Goal: Task Accomplishment & Management: Manage account settings

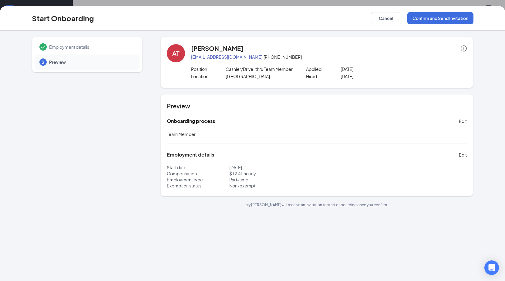
scroll to position [27, 0]
click at [432, 18] on button "Confirm and Send Invitation" at bounding box center [440, 18] width 66 height 12
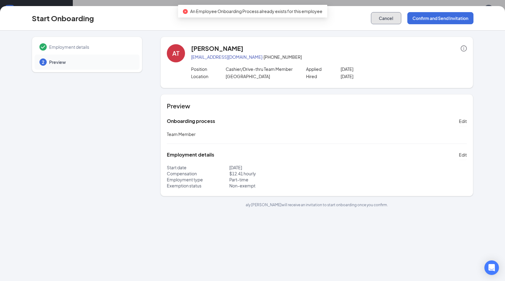
click at [388, 18] on button "Cancel" at bounding box center [386, 18] width 30 height 12
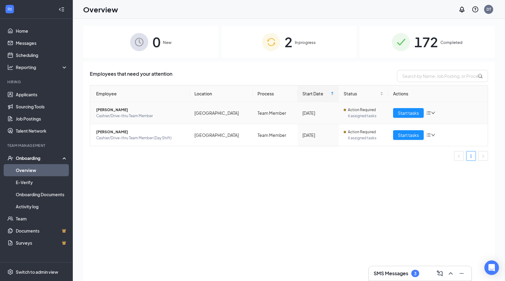
click at [100, 114] on span "Cashier/Drive-thru Team Member" at bounding box center [140, 116] width 88 height 6
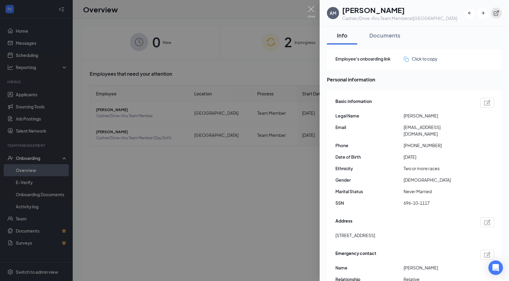
click at [494, 12] on icon "ExternalLink" at bounding box center [496, 13] width 5 height 5
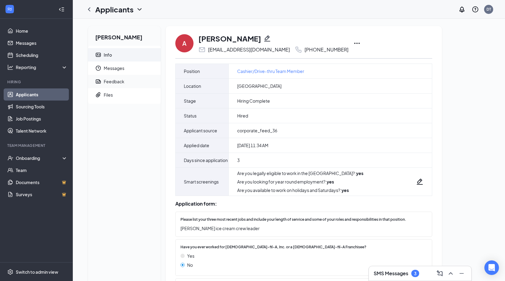
click at [115, 81] on div "Feedback" at bounding box center [114, 81] width 21 height 6
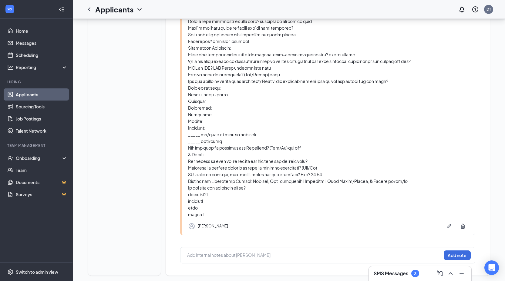
scroll to position [189, 0]
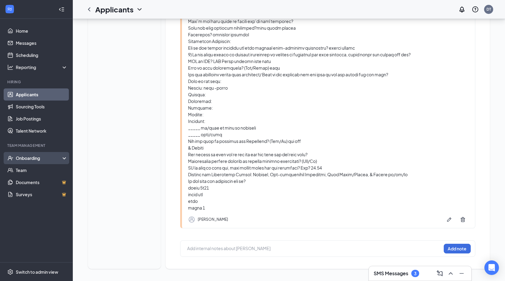
click at [32, 158] on div "Onboarding" at bounding box center [39, 158] width 47 height 6
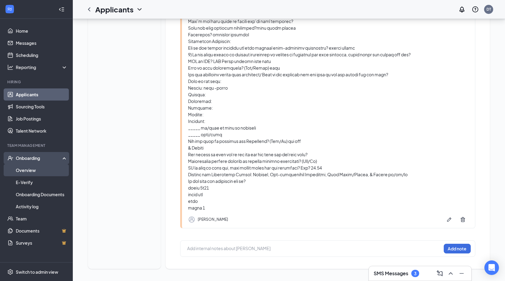
click at [26, 168] on link "Overview" at bounding box center [42, 170] width 52 height 12
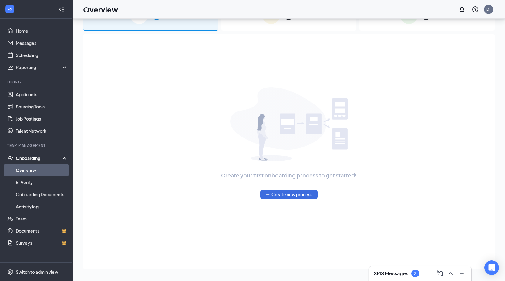
scroll to position [27, 0]
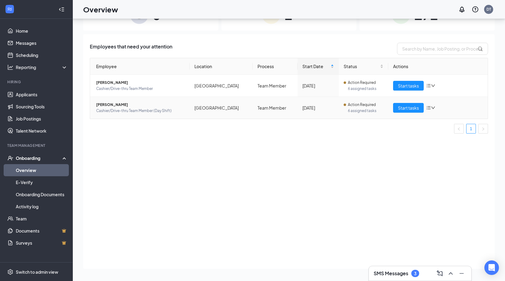
click at [109, 104] on span "[PERSON_NAME]" at bounding box center [140, 105] width 88 height 6
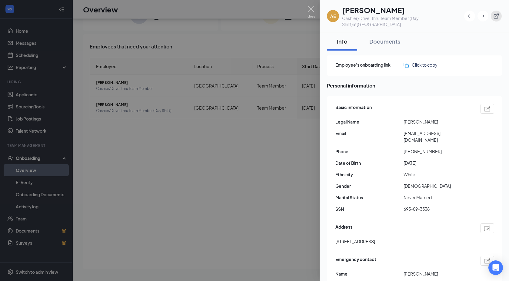
click at [498, 17] on icon "ExternalLink" at bounding box center [496, 16] width 6 height 6
click at [311, 9] on img at bounding box center [312, 12] width 8 height 12
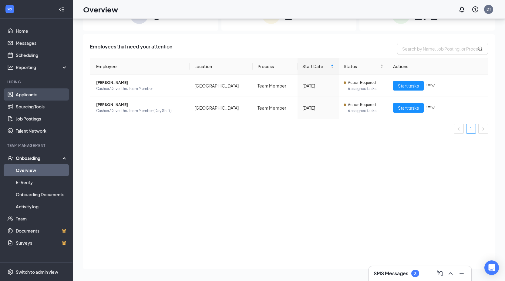
click at [24, 94] on link "Applicants" at bounding box center [42, 94] width 52 height 12
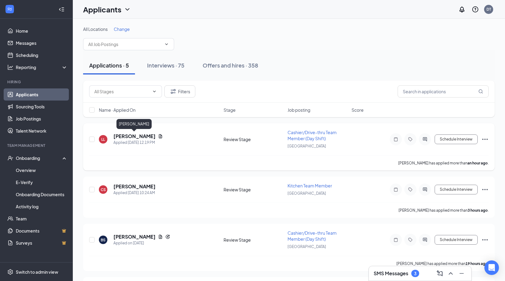
click at [132, 135] on h5 "[PERSON_NAME]" at bounding box center [134, 136] width 42 height 7
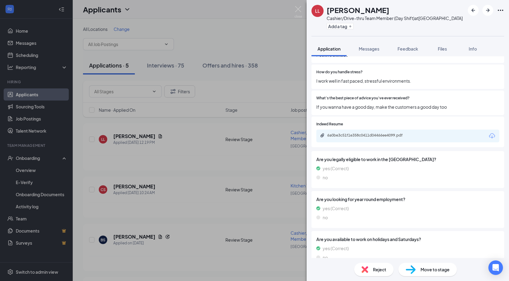
scroll to position [443, 0]
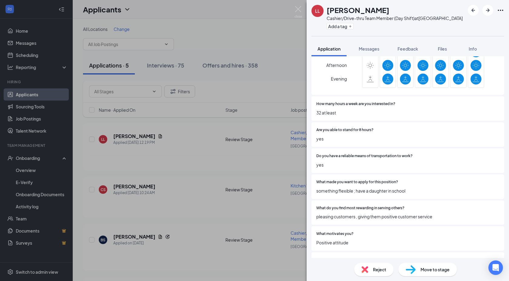
click at [430, 271] on span "Move to stage" at bounding box center [435, 269] width 29 height 7
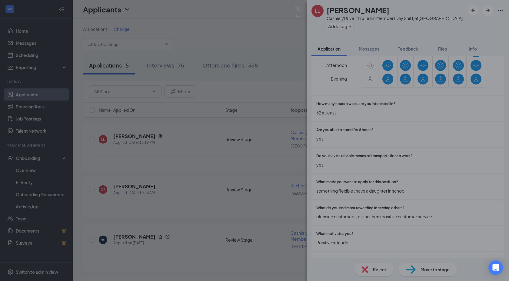
type input "Onsite Interview (next stage)"
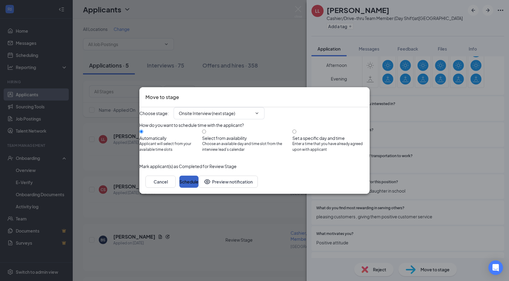
click at [198, 188] on button "Schedule" at bounding box center [188, 182] width 19 height 12
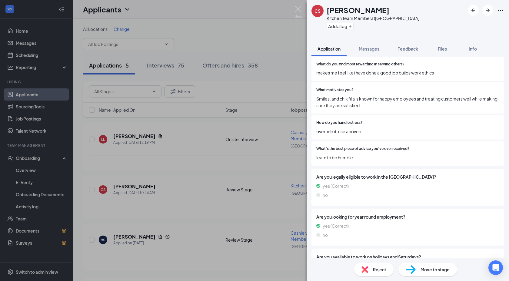
scroll to position [578, 0]
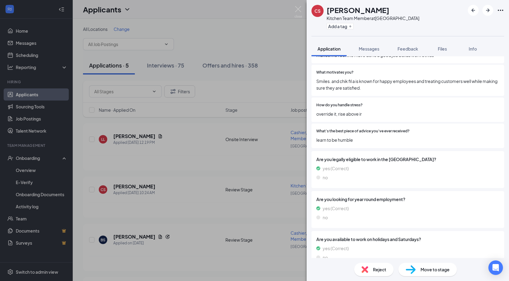
click at [424, 269] on span "Move to stage" at bounding box center [435, 269] width 29 height 7
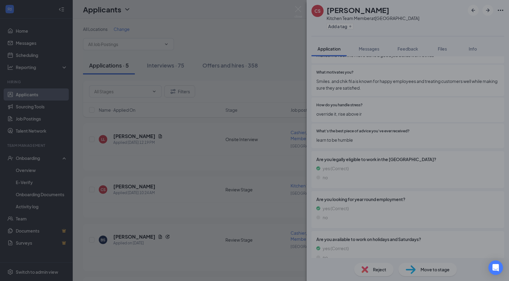
scroll to position [575, 0]
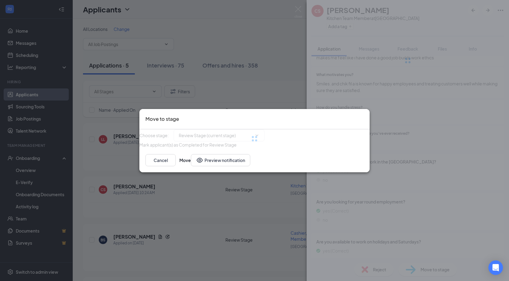
type input "Onsite Interview (next stage)"
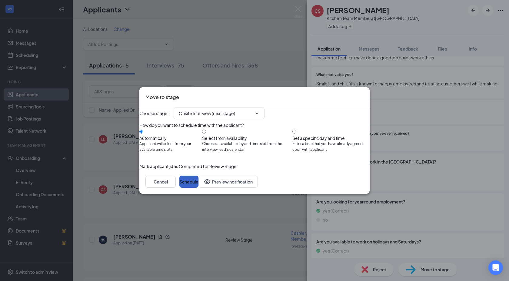
click at [198, 188] on button "Schedule" at bounding box center [188, 182] width 19 height 12
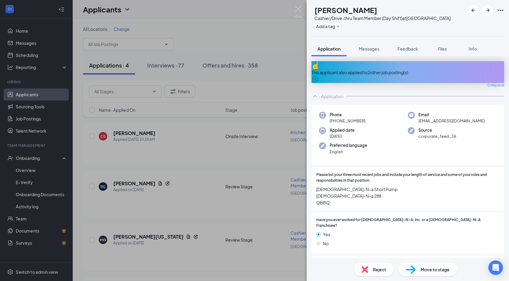
click at [351, 69] on div "This applicant also applied to 2 other job posting(s)" at bounding box center [408, 72] width 193 height 7
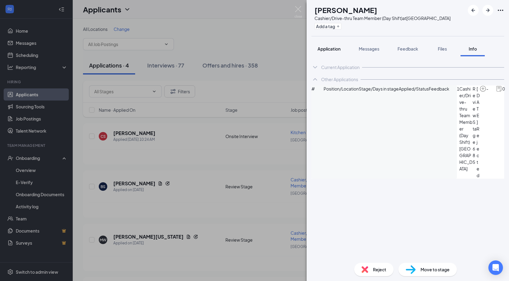
click at [332, 50] on span "Application" at bounding box center [329, 48] width 23 height 5
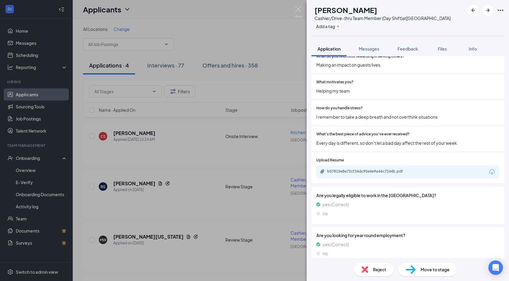
scroll to position [621, 0]
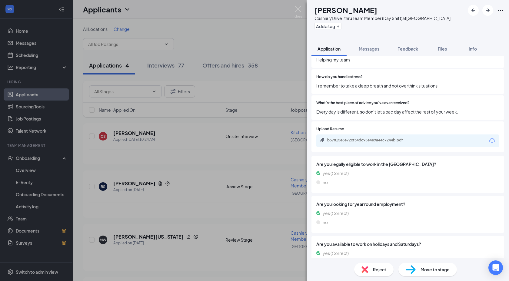
click at [417, 268] on div "Move to stage" at bounding box center [428, 269] width 58 height 13
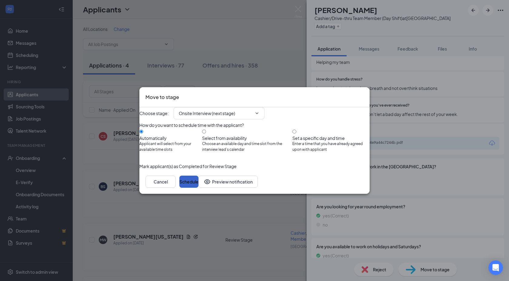
click at [198, 188] on button "Schedule" at bounding box center [188, 182] width 19 height 12
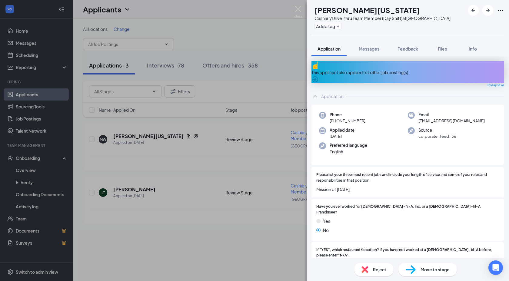
click at [355, 69] on div "This applicant also applied to 1 other job posting(s)" at bounding box center [408, 72] width 193 height 7
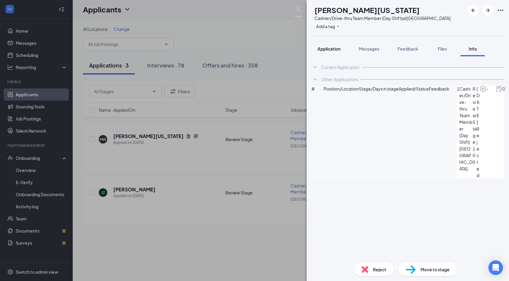
click at [331, 46] on span "Application" at bounding box center [329, 48] width 23 height 5
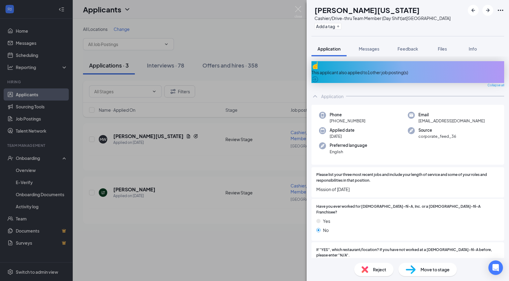
click at [375, 270] on span "Reject" at bounding box center [379, 269] width 13 height 7
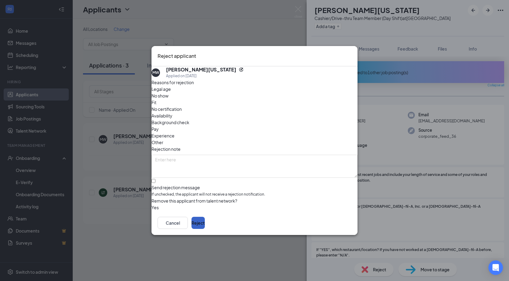
click at [205, 221] on button "Reject" at bounding box center [198, 223] width 13 height 12
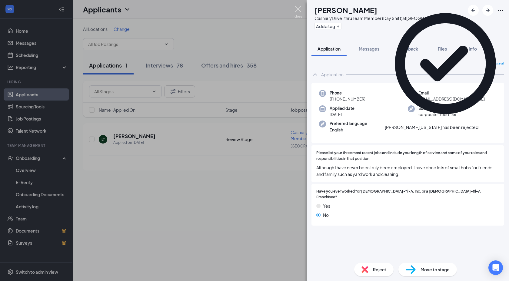
click at [298, 9] on img at bounding box center [299, 12] width 8 height 12
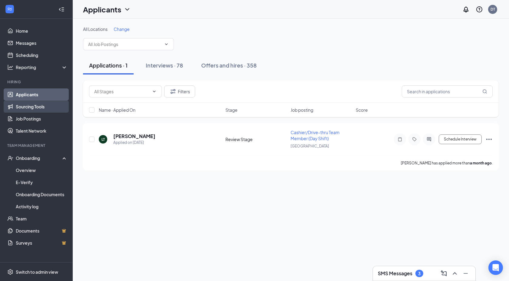
click at [28, 106] on link "Sourcing Tools" at bounding box center [42, 107] width 52 height 12
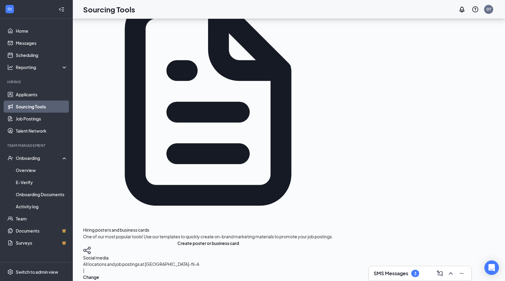
scroll to position [192, 0]
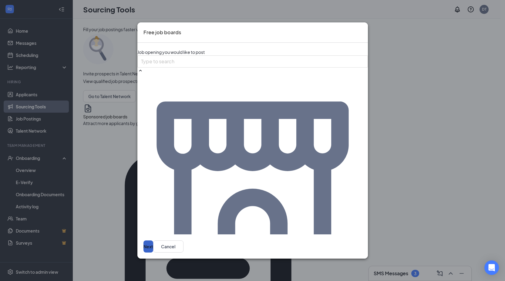
click at [153, 241] on button "Next" at bounding box center [148, 247] width 10 height 12
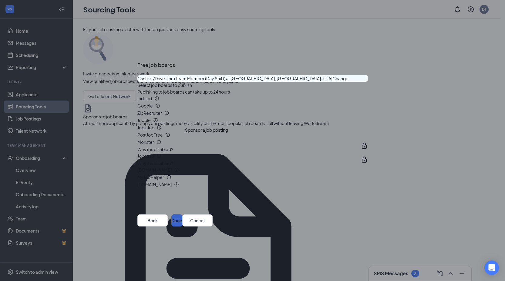
click at [182, 227] on button "Done" at bounding box center [176, 221] width 11 height 12
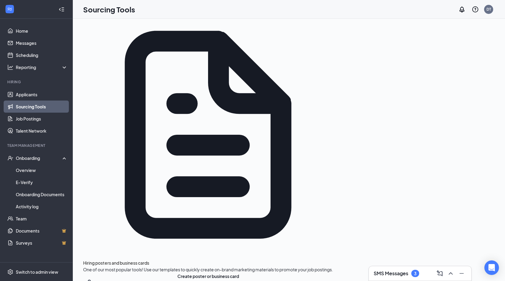
scroll to position [192, 0]
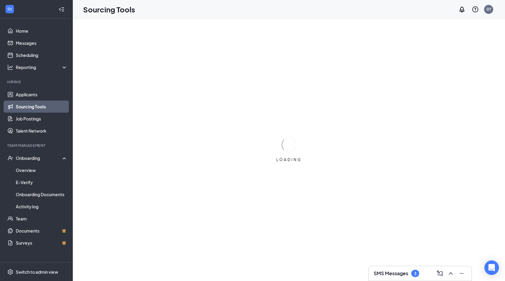
scroll to position [0, 0]
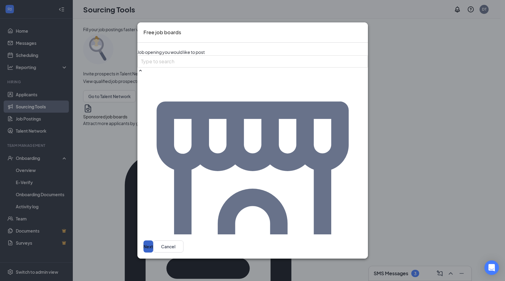
click at [153, 241] on button "Next" at bounding box center [148, 247] width 10 height 12
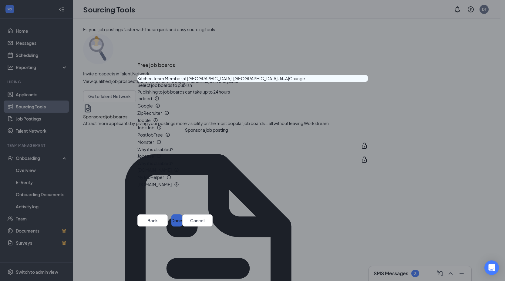
click at [182, 227] on button "Done" at bounding box center [176, 221] width 11 height 12
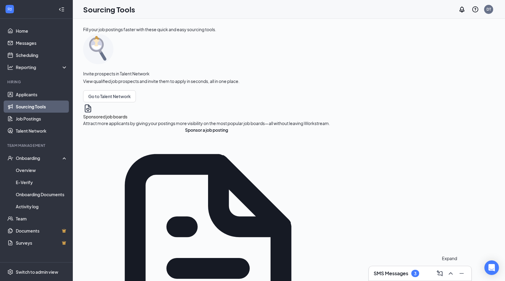
click at [452, 272] on icon "ChevronUp" at bounding box center [450, 273] width 7 height 7
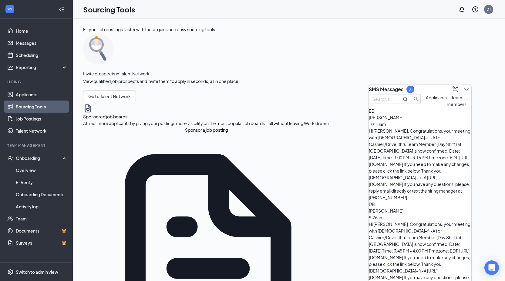
click at [412, 140] on div "Hi [PERSON_NAME]. Congratulations, your meeting with [DEMOGRAPHIC_DATA]-fil-A f…" at bounding box center [420, 164] width 102 height 73
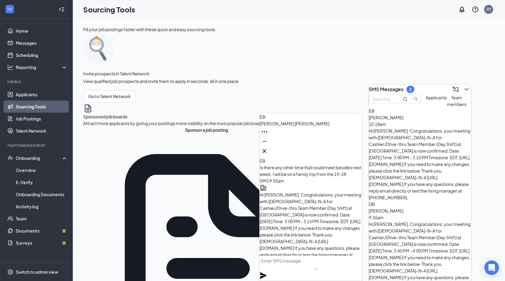
scroll to position [-45, 0]
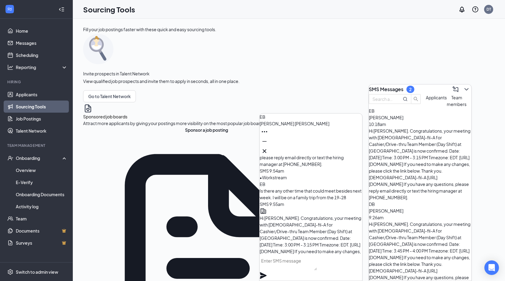
click at [402, 221] on div "Hi [PERSON_NAME]. Congratulations, your meeting with [DEMOGRAPHIC_DATA]-fil-A f…" at bounding box center [420, 257] width 102 height 73
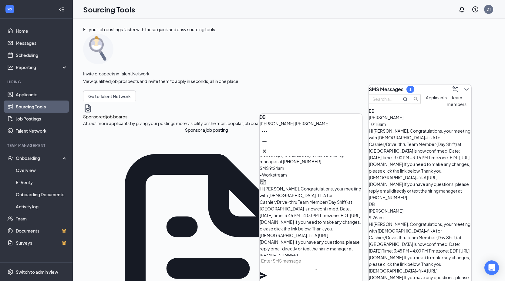
scroll to position [0, 0]
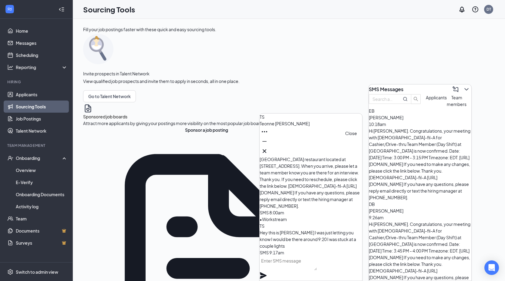
drag, startPoint x: 352, startPoint y: 149, endPoint x: 345, endPoint y: 148, distance: 7.4
click at [268, 149] on icon "Cross" at bounding box center [264, 151] width 7 height 7
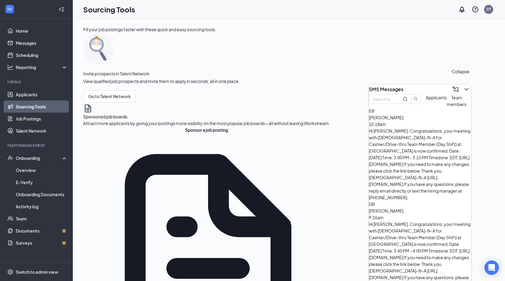
click at [463, 86] on icon "ChevronDown" at bounding box center [465, 89] width 7 height 7
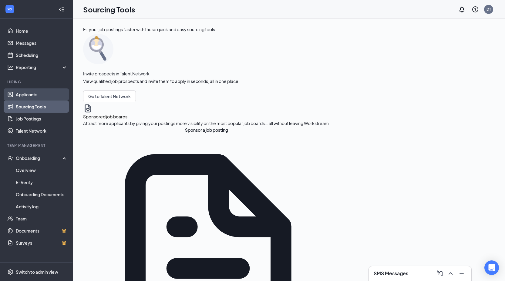
click at [27, 95] on link "Applicants" at bounding box center [42, 94] width 52 height 12
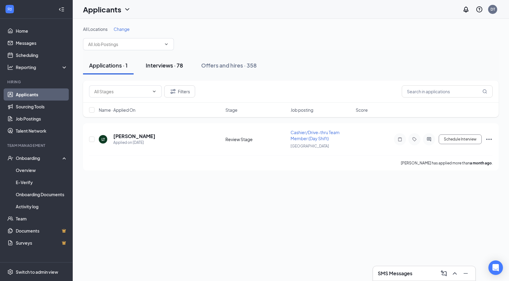
click at [158, 65] on div "Interviews · 78" at bounding box center [164, 66] width 37 height 8
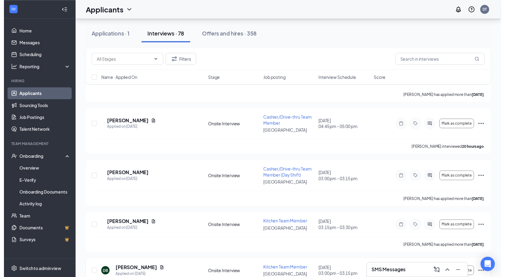
scroll to position [3741, 0]
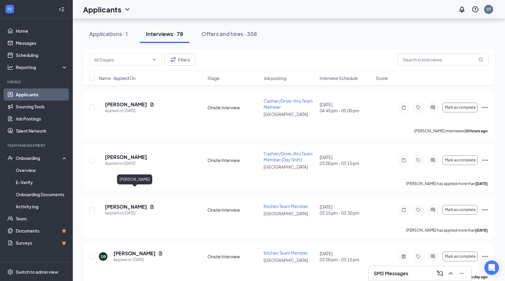
click at [138, 250] on h5 "[PERSON_NAME]" at bounding box center [134, 253] width 42 height 7
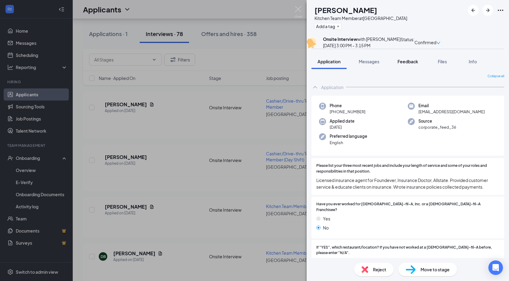
click at [405, 64] on span "Feedback" at bounding box center [408, 61] width 21 height 5
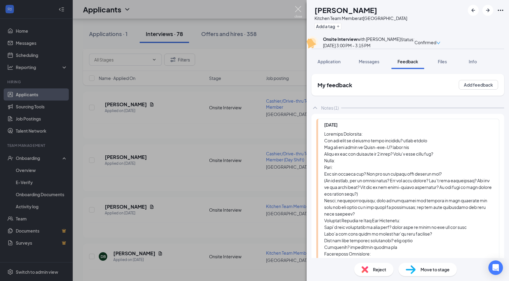
click at [299, 9] on img at bounding box center [299, 12] width 8 height 12
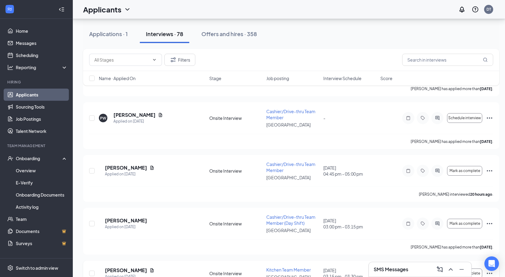
scroll to position [3676, 0]
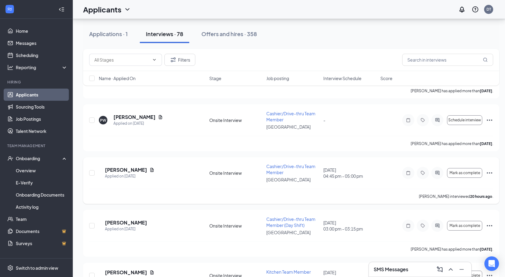
click at [127, 163] on div "[PERSON_NAME] Applied on [DATE] Onsite Interview Cashier/Drive-thru Team Member…" at bounding box center [291, 175] width 404 height 25
click at [127, 166] on h5 "[PERSON_NAME]" at bounding box center [126, 169] width 42 height 7
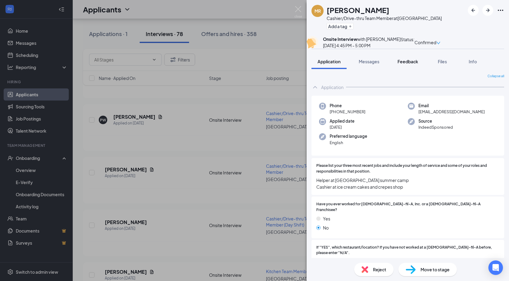
click at [410, 69] on button "Feedback" at bounding box center [408, 61] width 33 height 15
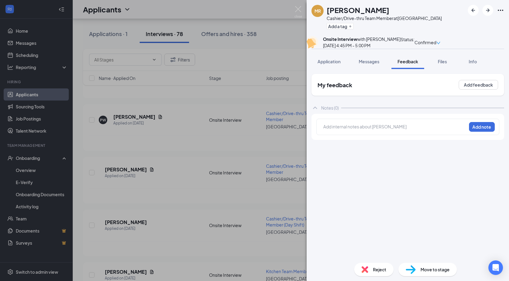
click at [365, 271] on img at bounding box center [365, 269] width 7 height 7
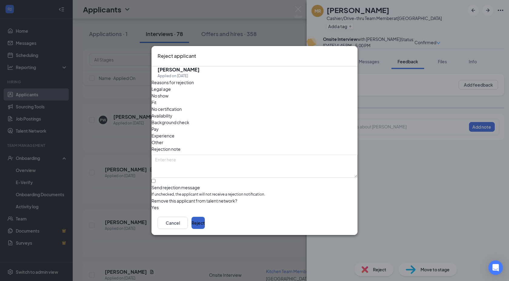
click at [205, 221] on button "Reject" at bounding box center [198, 223] width 13 height 12
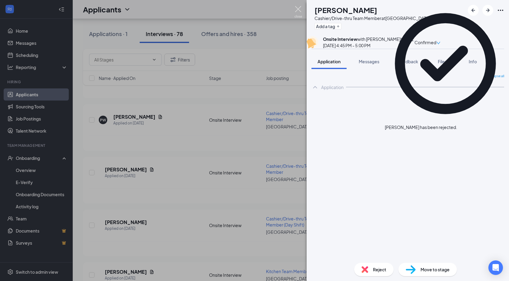
click at [297, 9] on img at bounding box center [299, 12] width 8 height 12
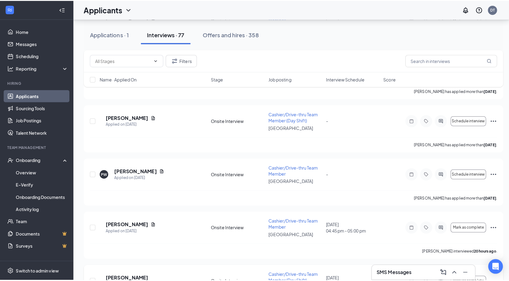
scroll to position [3615, 0]
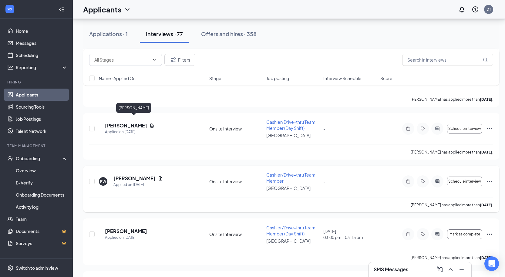
click at [140, 175] on h5 "[PERSON_NAME]" at bounding box center [134, 178] width 42 height 7
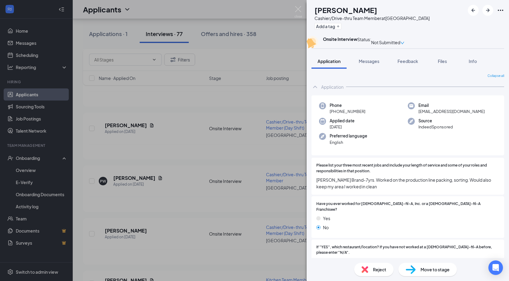
click at [368, 269] on img at bounding box center [365, 269] width 7 height 7
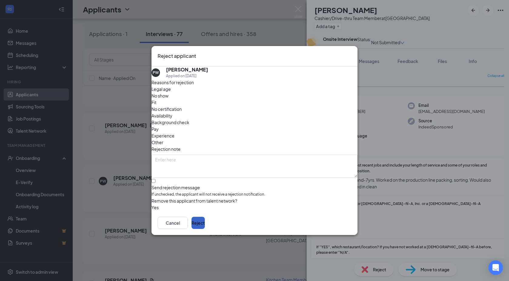
click at [205, 223] on button "Reject" at bounding box center [198, 223] width 13 height 12
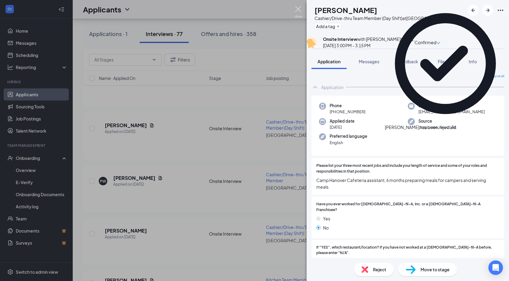
click at [297, 7] on img at bounding box center [299, 12] width 8 height 12
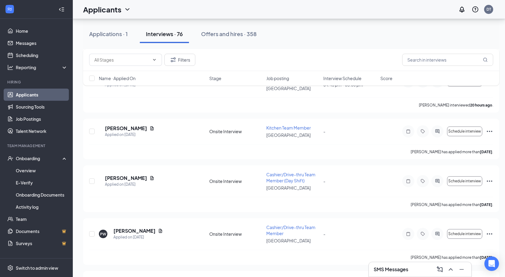
scroll to position [3562, 0]
click at [141, 175] on h5 "[PERSON_NAME]" at bounding box center [126, 178] width 42 height 7
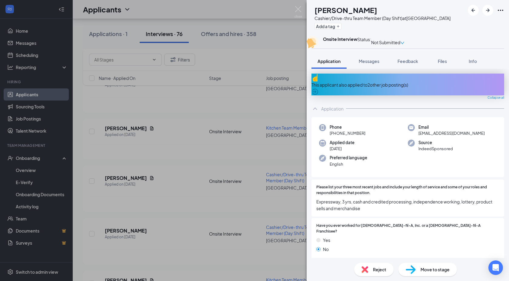
click at [369, 88] on div "This applicant also applied to 2 other job posting(s)" at bounding box center [408, 85] width 193 height 7
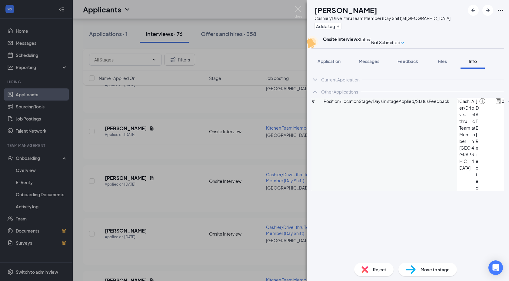
click at [372, 268] on div "Reject" at bounding box center [373, 269] width 39 height 13
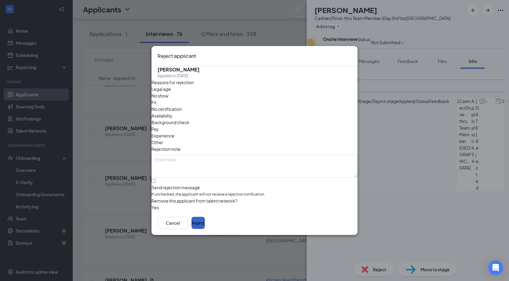
click at [205, 220] on button "Reject" at bounding box center [198, 223] width 13 height 12
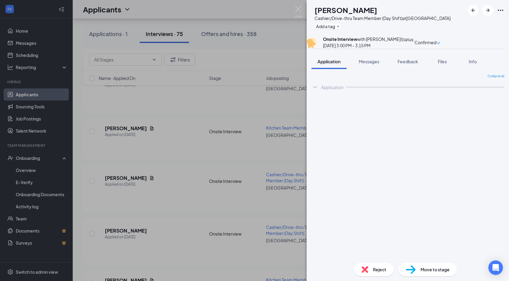
click at [297, 8] on img at bounding box center [299, 12] width 8 height 12
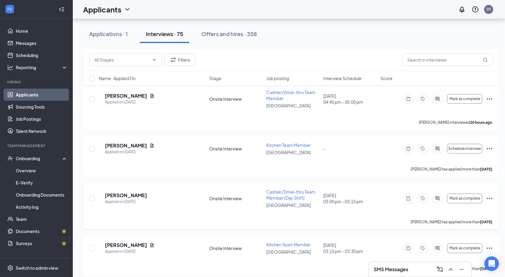
scroll to position [3528, 0]
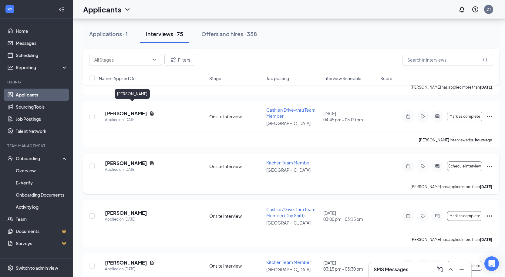
click at [118, 160] on h5 "[PERSON_NAME]" at bounding box center [126, 163] width 42 height 7
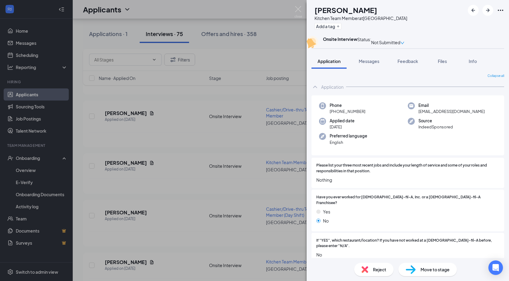
click at [370, 268] on div "Reject" at bounding box center [373, 269] width 39 height 13
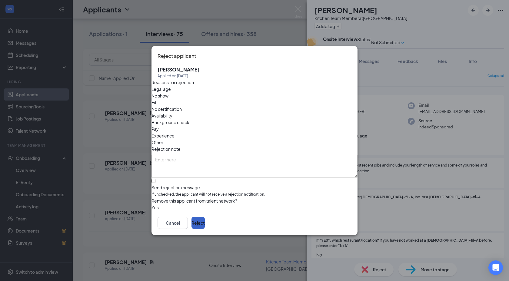
click at [205, 223] on button "Reject" at bounding box center [198, 223] width 13 height 12
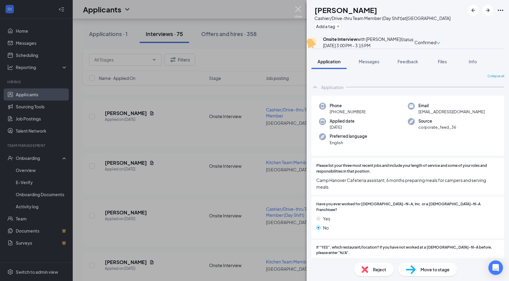
click at [298, 8] on img at bounding box center [299, 12] width 8 height 12
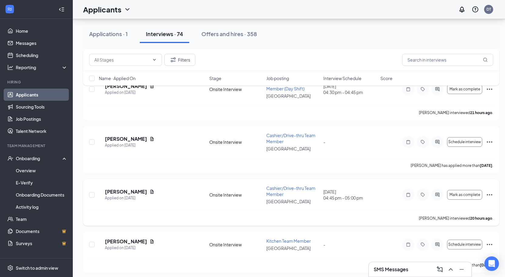
scroll to position [3448, 0]
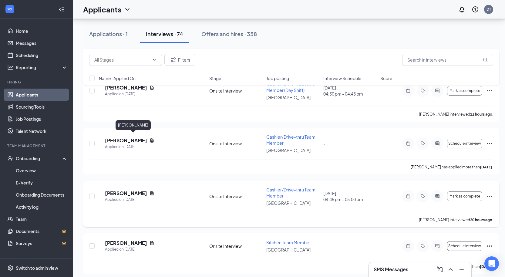
click at [128, 190] on h5 "[PERSON_NAME]" at bounding box center [126, 193] width 42 height 7
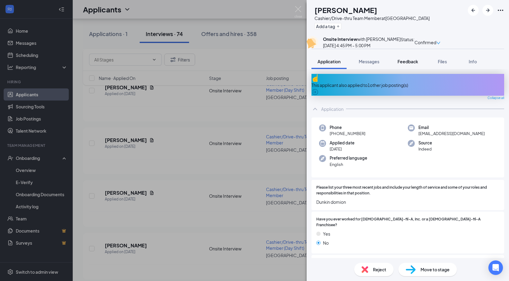
click at [407, 64] on span "Feedback" at bounding box center [408, 61] width 21 height 5
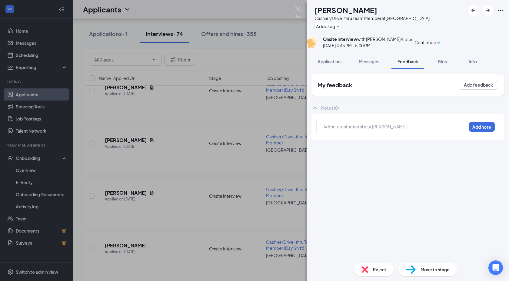
click at [369, 269] on div "Reject" at bounding box center [373, 269] width 39 height 13
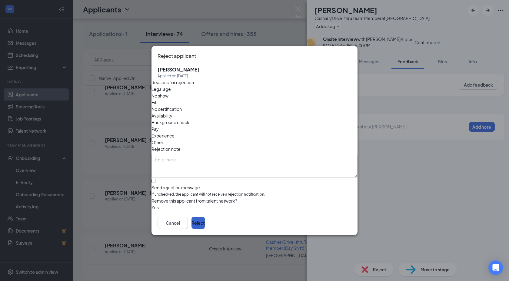
click at [205, 222] on button "Reject" at bounding box center [198, 223] width 13 height 12
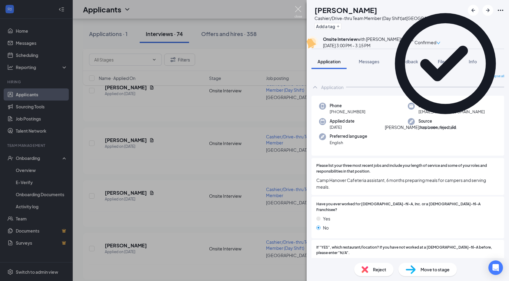
click at [297, 8] on img at bounding box center [299, 12] width 8 height 12
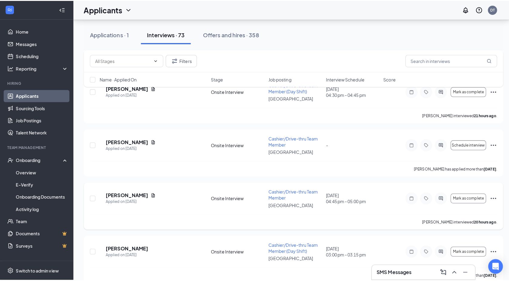
scroll to position [3391, 0]
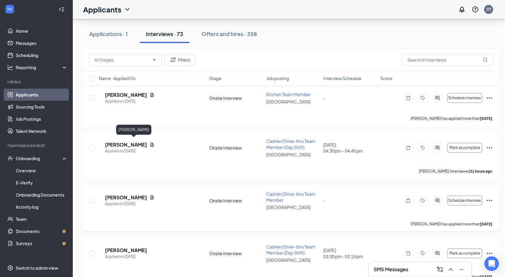
click at [129, 194] on h5 "[PERSON_NAME]" at bounding box center [126, 197] width 42 height 7
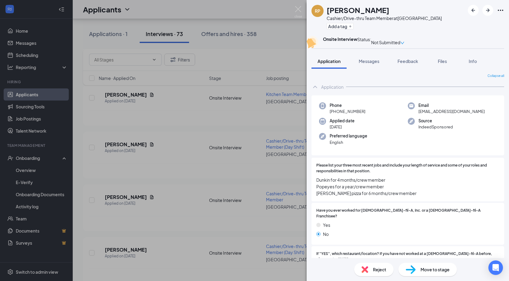
click at [371, 268] on div "Reject" at bounding box center [373, 269] width 39 height 13
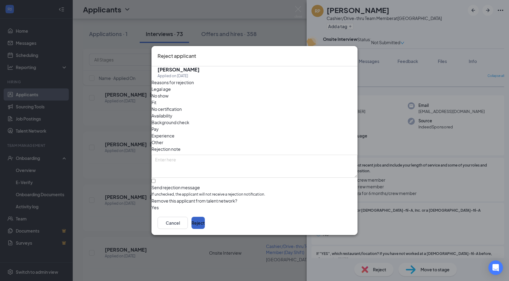
click at [205, 222] on button "Reject" at bounding box center [198, 223] width 13 height 12
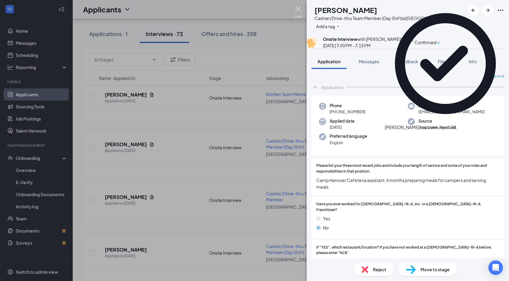
click at [297, 8] on img at bounding box center [299, 12] width 8 height 12
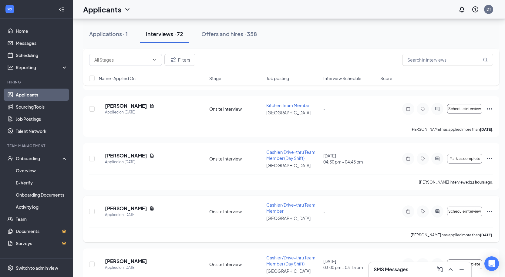
scroll to position [3366, 0]
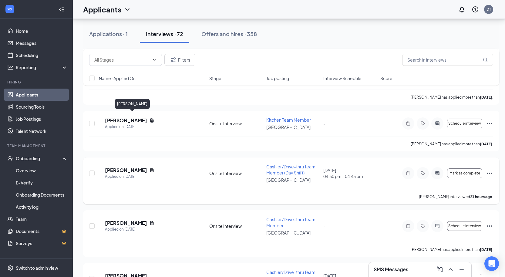
click at [123, 167] on h5 "[PERSON_NAME]" at bounding box center [126, 170] width 42 height 7
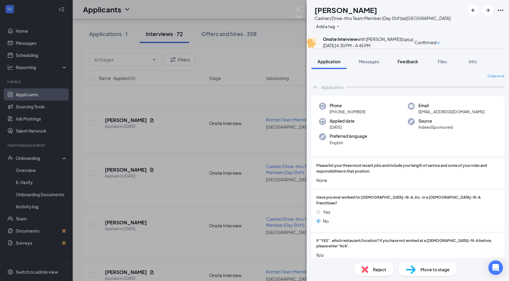
click at [409, 64] on span "Feedback" at bounding box center [408, 61] width 21 height 5
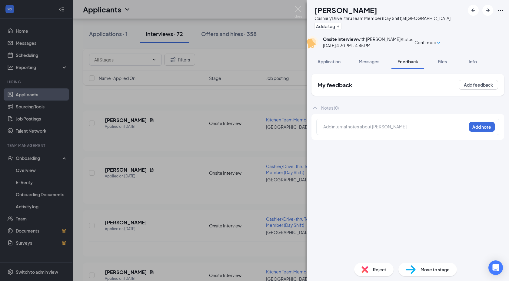
click at [371, 269] on div "Reject" at bounding box center [373, 269] width 39 height 13
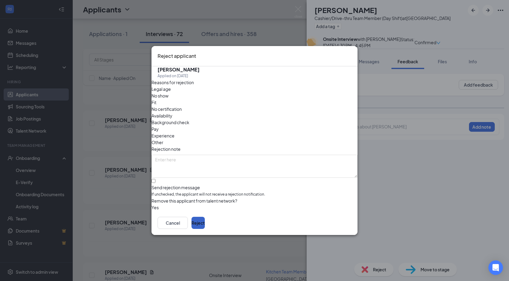
click at [205, 222] on button "Reject" at bounding box center [198, 223] width 13 height 12
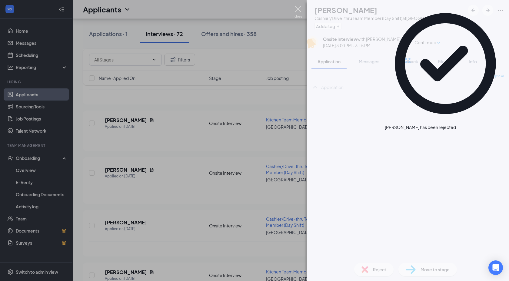
click at [298, 8] on img at bounding box center [299, 12] width 8 height 12
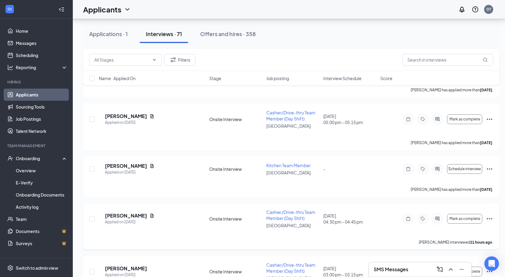
scroll to position [3310, 0]
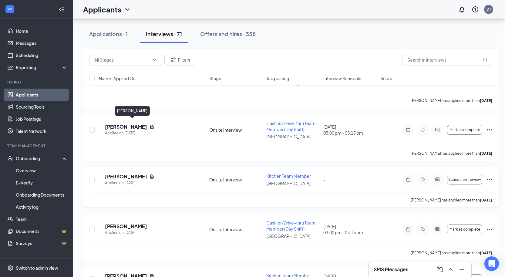
click at [132, 173] on h5 "[PERSON_NAME]" at bounding box center [126, 176] width 42 height 7
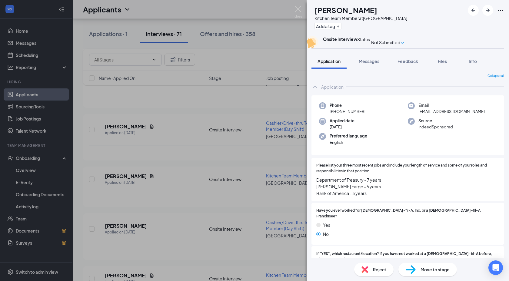
click at [365, 270] on img at bounding box center [365, 269] width 7 height 7
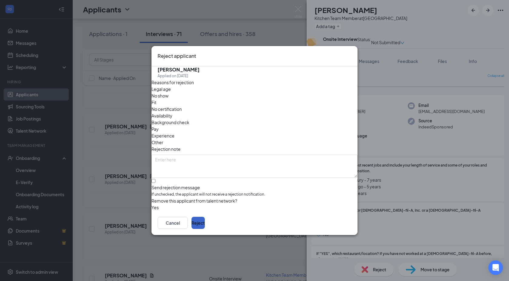
click at [205, 222] on button "Reject" at bounding box center [198, 223] width 13 height 12
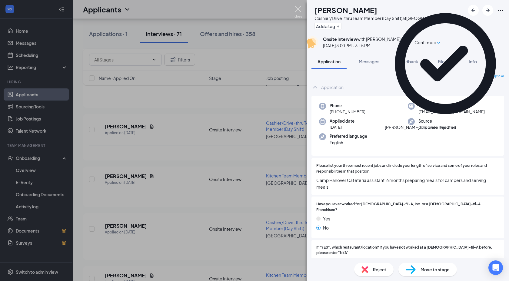
click at [299, 7] on img at bounding box center [299, 12] width 8 height 12
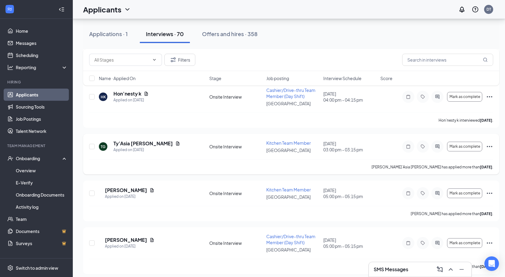
scroll to position [3110, 0]
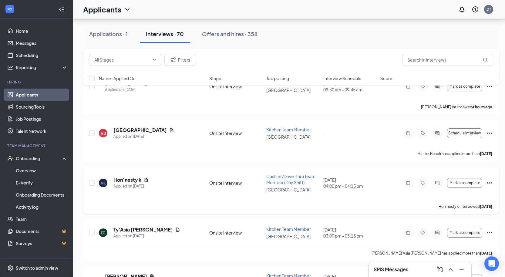
click at [129, 176] on h5 "Hon’nesty k" at bounding box center [127, 179] width 28 height 7
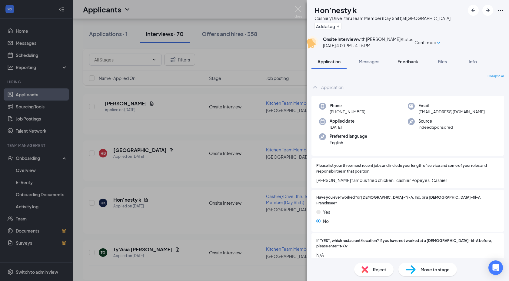
click at [401, 64] on span "Feedback" at bounding box center [408, 61] width 21 height 5
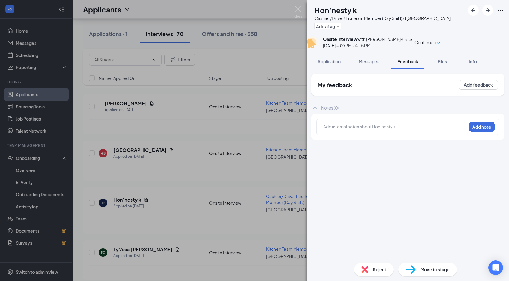
click at [368, 268] on img at bounding box center [365, 269] width 7 height 7
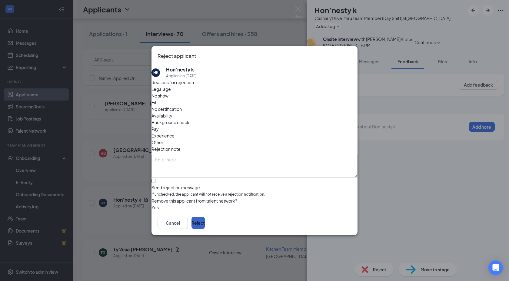
click at [205, 225] on button "Reject" at bounding box center [198, 223] width 13 height 12
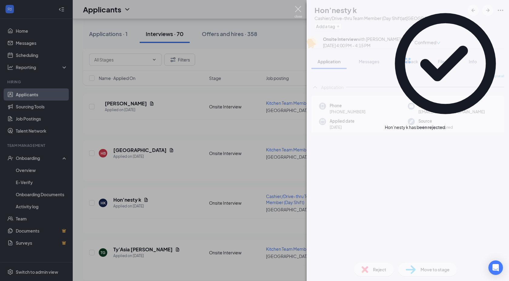
click at [299, 7] on img at bounding box center [299, 12] width 8 height 12
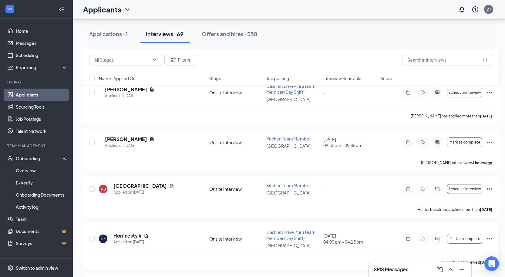
scroll to position [3051, 0]
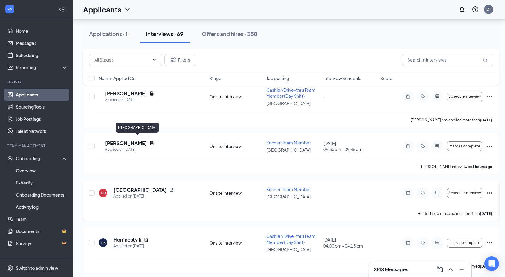
click at [121, 186] on h5 "[GEOGRAPHIC_DATA]" at bounding box center [139, 189] width 53 height 7
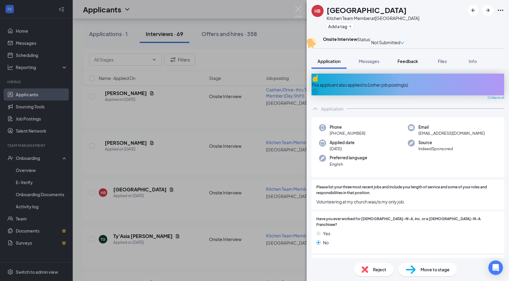
click at [408, 64] on span "Feedback" at bounding box center [408, 60] width 21 height 5
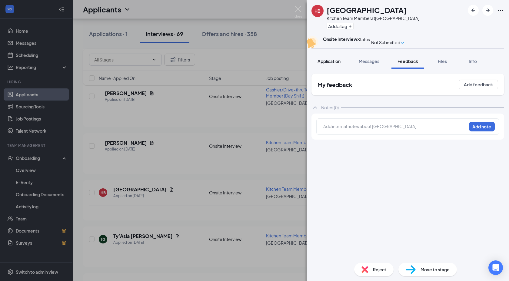
click at [334, 64] on span "Application" at bounding box center [329, 60] width 23 height 5
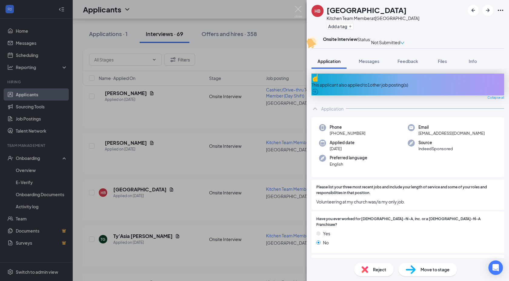
click at [372, 88] on div "This applicant also applied to 1 other job posting(s)" at bounding box center [408, 85] width 193 height 7
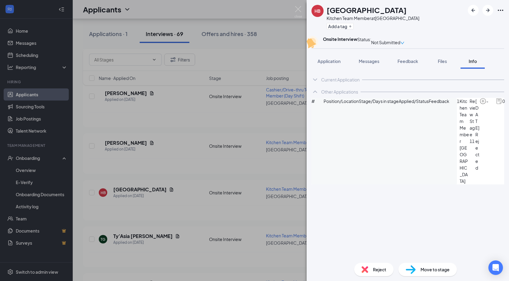
click at [364, 269] on img at bounding box center [365, 269] width 7 height 7
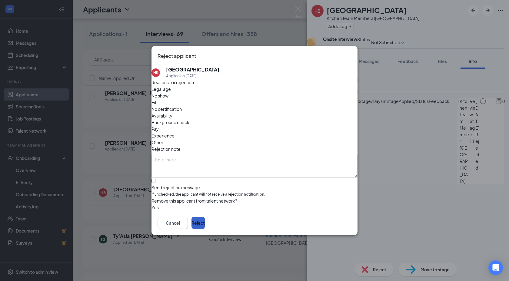
click at [205, 222] on button "Reject" at bounding box center [198, 223] width 13 height 12
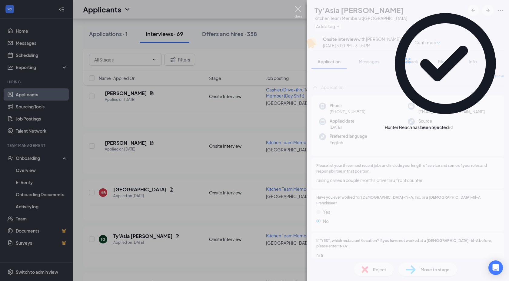
click at [297, 8] on img at bounding box center [299, 12] width 8 height 12
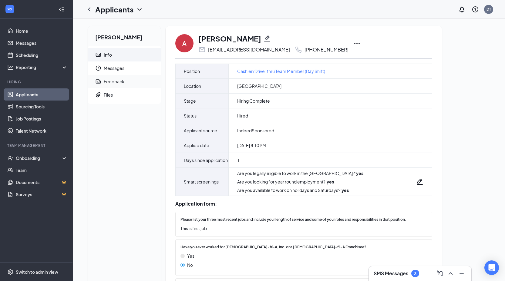
click at [113, 82] on div "Feedback" at bounding box center [114, 81] width 21 height 6
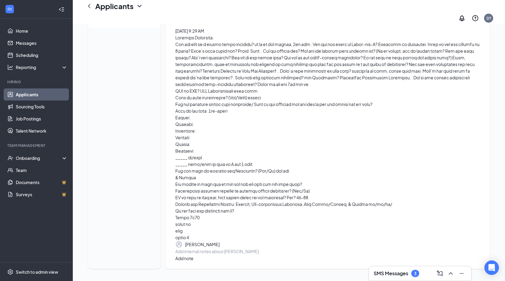
scroll to position [83, 0]
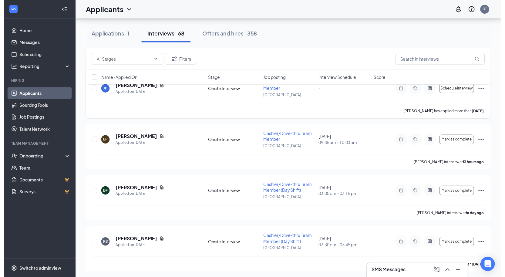
scroll to position [1284, 0]
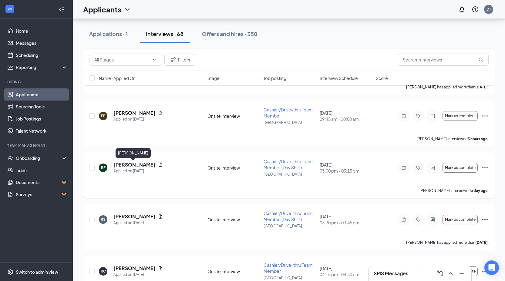
click at [136, 165] on h5 "[PERSON_NAME]" at bounding box center [134, 165] width 42 height 7
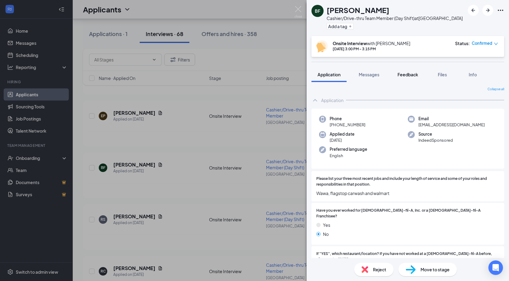
click at [409, 75] on span "Feedback" at bounding box center [408, 74] width 21 height 5
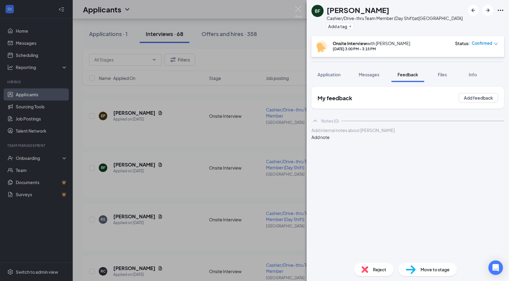
click at [365, 267] on img at bounding box center [365, 269] width 7 height 7
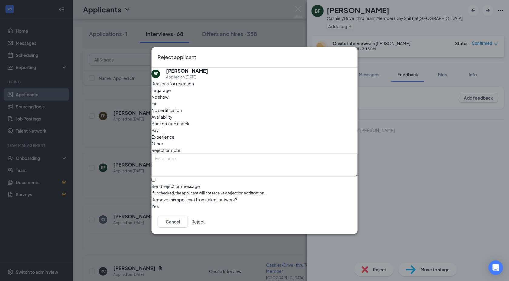
click at [205, 222] on button "Reject" at bounding box center [198, 222] width 13 height 12
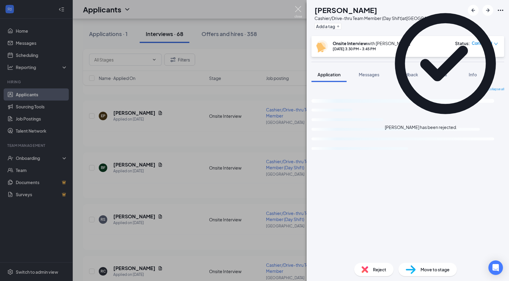
click at [297, 7] on img at bounding box center [299, 12] width 8 height 12
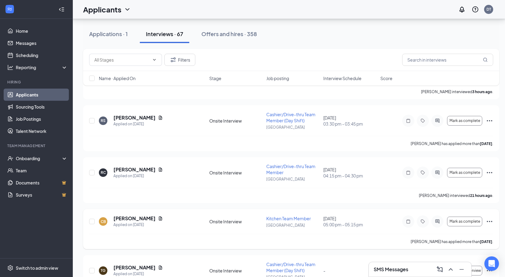
scroll to position [1384, 0]
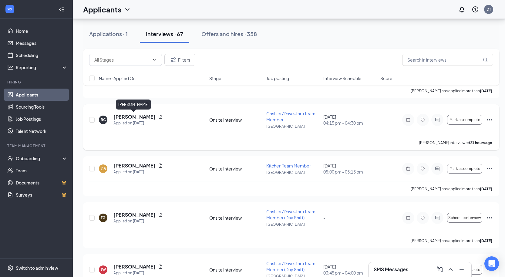
click at [134, 115] on h5 "[PERSON_NAME]" at bounding box center [134, 116] width 42 height 7
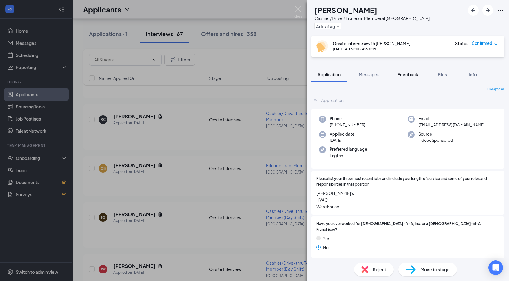
click at [406, 75] on span "Feedback" at bounding box center [408, 74] width 21 height 5
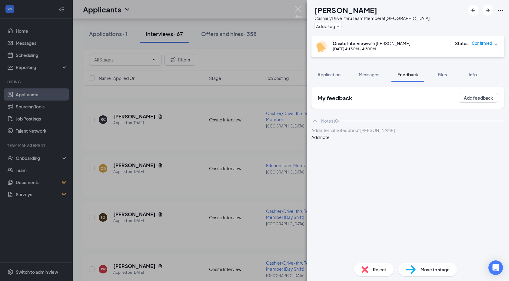
click at [368, 270] on img at bounding box center [365, 269] width 7 height 7
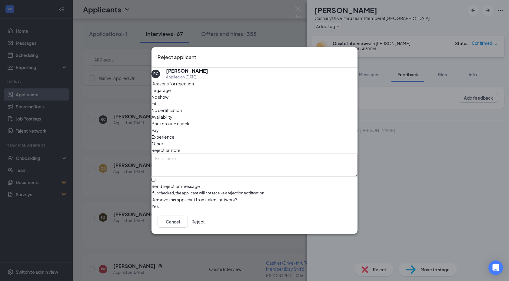
click at [205, 222] on button "Reject" at bounding box center [198, 222] width 13 height 12
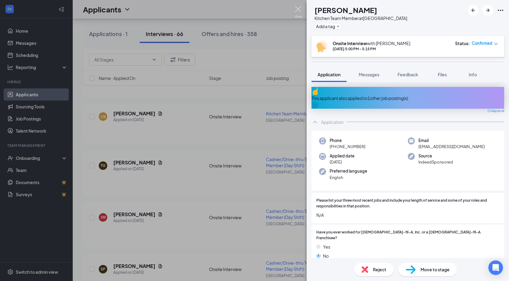
click at [298, 8] on img at bounding box center [299, 12] width 8 height 12
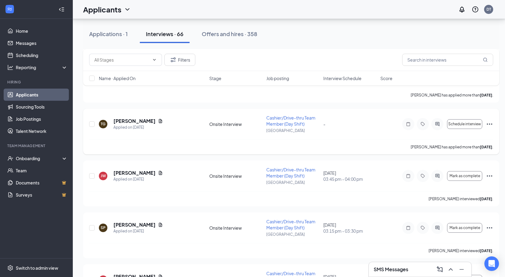
scroll to position [1426, 0]
click at [138, 171] on h5 "[PERSON_NAME]" at bounding box center [134, 172] width 42 height 7
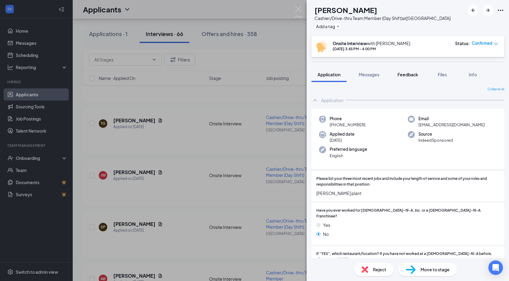
click at [408, 76] on span "Feedback" at bounding box center [408, 74] width 21 height 5
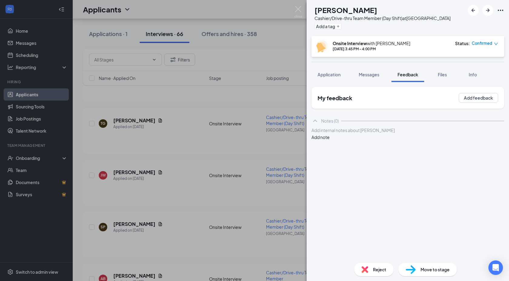
click at [365, 270] on img at bounding box center [365, 269] width 7 height 7
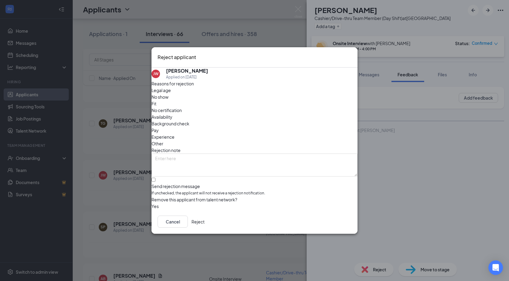
click at [205, 223] on button "Reject" at bounding box center [198, 222] width 13 height 12
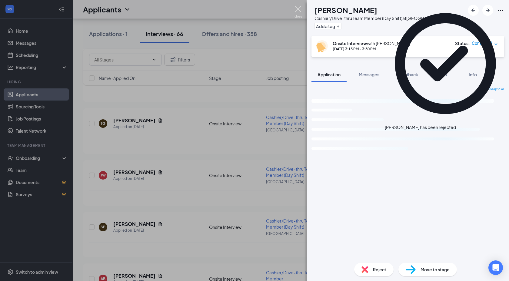
click at [296, 9] on img at bounding box center [299, 12] width 8 height 12
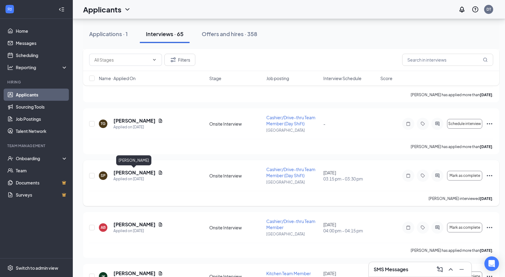
click at [135, 171] on h5 "[PERSON_NAME]" at bounding box center [134, 172] width 42 height 7
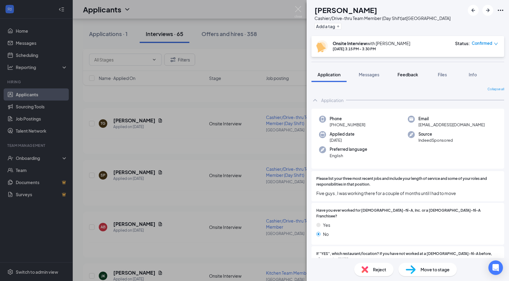
click at [405, 74] on span "Feedback" at bounding box center [408, 74] width 21 height 5
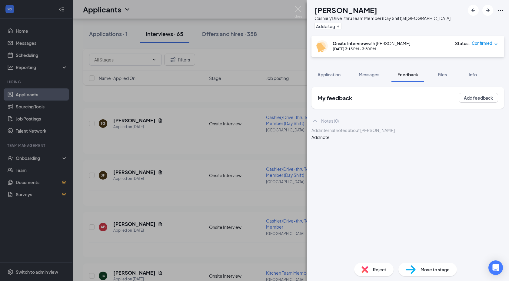
click at [368, 269] on img at bounding box center [365, 269] width 7 height 7
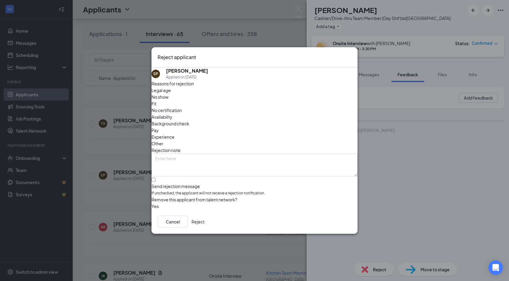
click at [205, 222] on button "Reject" at bounding box center [198, 222] width 13 height 12
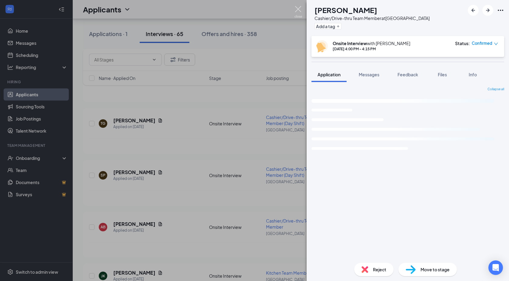
click at [299, 11] on img at bounding box center [299, 12] width 8 height 12
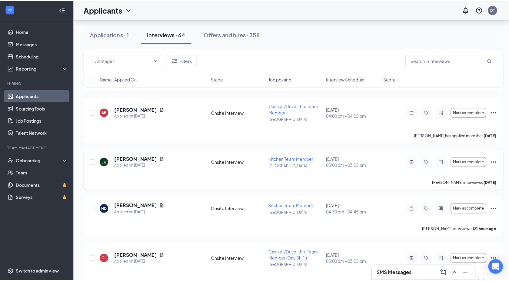
scroll to position [1495, 0]
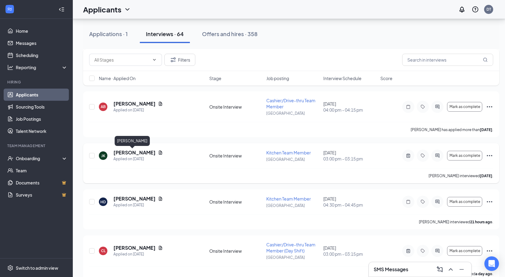
click at [125, 151] on h5 "[PERSON_NAME]" at bounding box center [134, 152] width 42 height 7
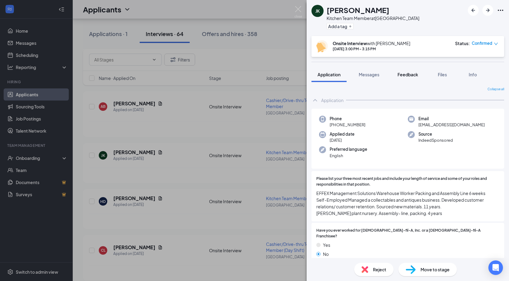
click at [404, 76] on span "Feedback" at bounding box center [408, 74] width 21 height 5
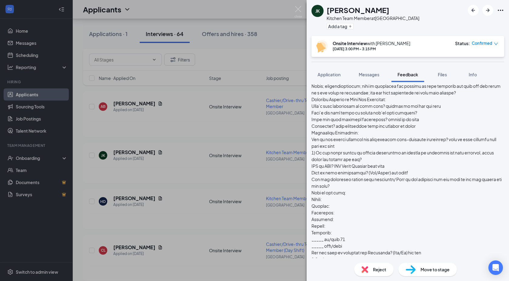
scroll to position [129, 0]
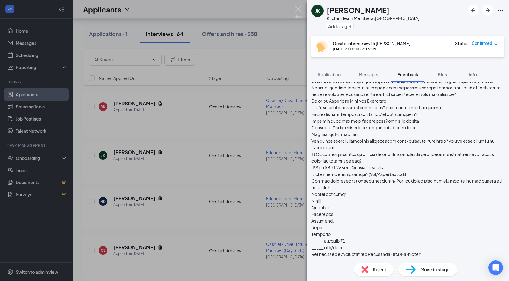
click at [363, 269] on img at bounding box center [365, 269] width 7 height 7
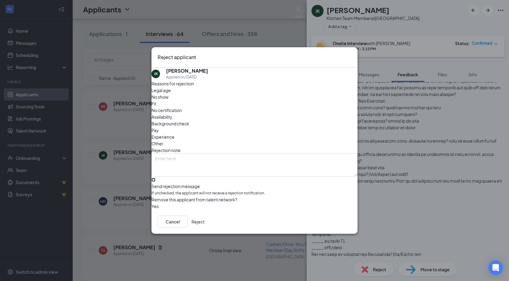
click at [155, 178] on input "Send rejection message If unchecked, the applicant will not receive a rejection…" at bounding box center [154, 180] width 4 height 4
checkbox input "true"
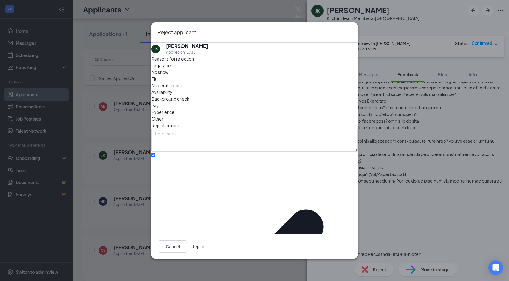
click at [205, 241] on button "Reject" at bounding box center [198, 247] width 13 height 12
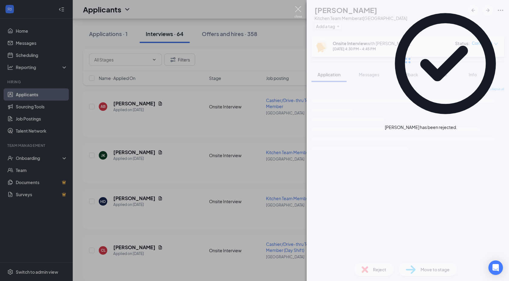
click at [299, 7] on img at bounding box center [299, 12] width 8 height 12
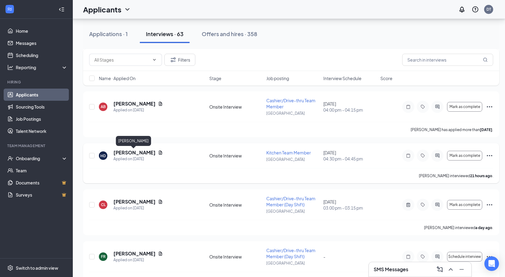
click at [131, 154] on h5 "[PERSON_NAME]" at bounding box center [134, 152] width 42 height 7
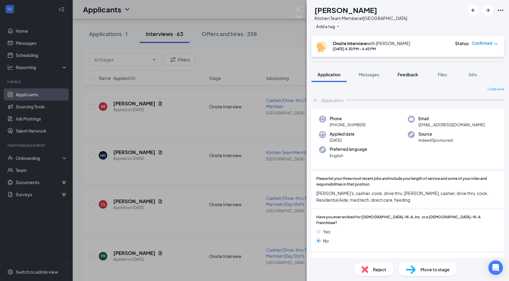
click at [405, 73] on span "Feedback" at bounding box center [408, 74] width 21 height 5
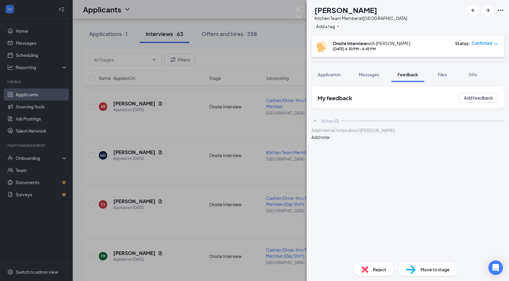
click at [364, 268] on img at bounding box center [365, 269] width 7 height 7
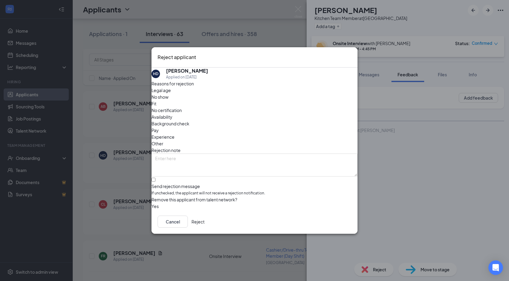
click at [205, 222] on button "Reject" at bounding box center [198, 222] width 13 height 12
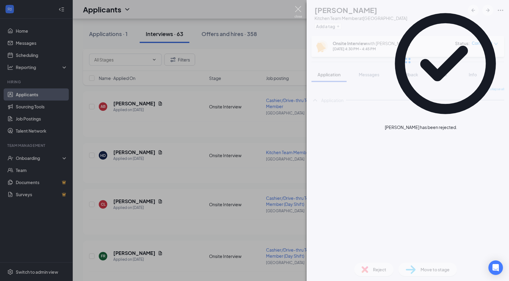
click at [298, 9] on img at bounding box center [299, 12] width 8 height 12
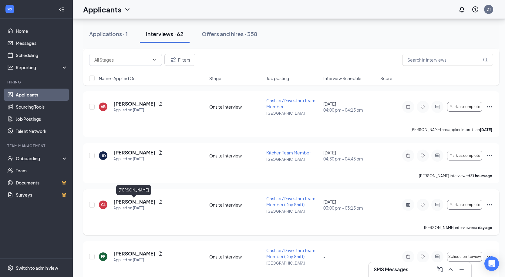
click at [130, 202] on h5 "[PERSON_NAME]" at bounding box center [134, 201] width 42 height 7
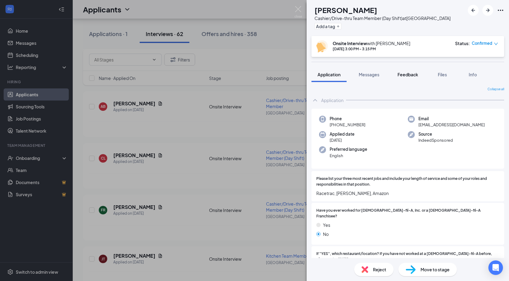
click at [404, 75] on span "Feedback" at bounding box center [408, 74] width 21 height 5
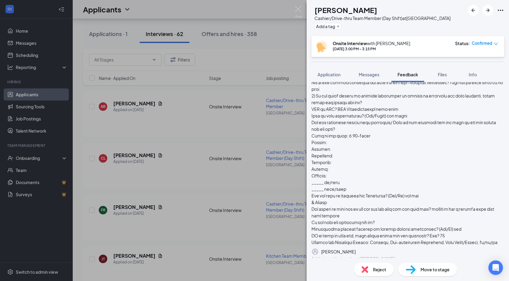
scroll to position [242, 0]
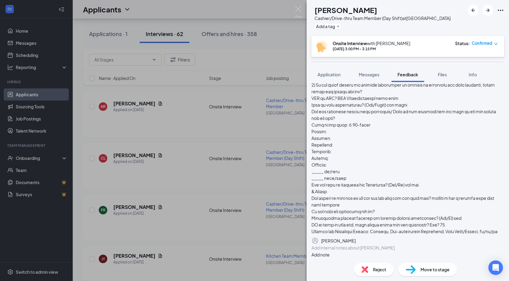
click at [367, 269] on img at bounding box center [365, 269] width 7 height 7
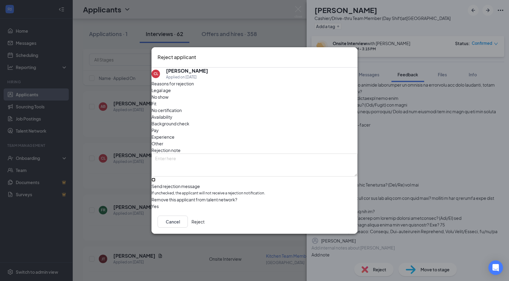
click at [155, 178] on input "Send rejection message If unchecked, the applicant will not receive a rejection…" at bounding box center [154, 180] width 4 height 4
checkbox input "true"
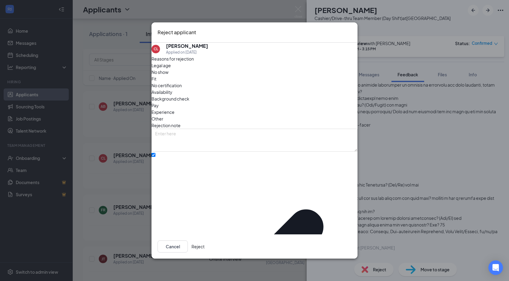
click at [205, 241] on button "Reject" at bounding box center [198, 247] width 13 height 12
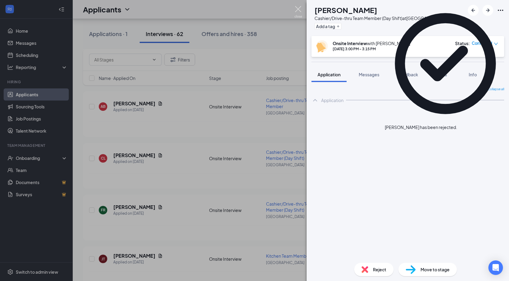
click at [298, 8] on img at bounding box center [299, 12] width 8 height 12
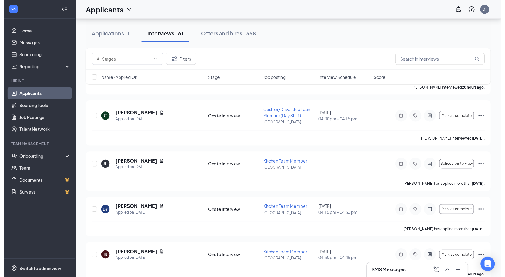
scroll to position [2036, 0]
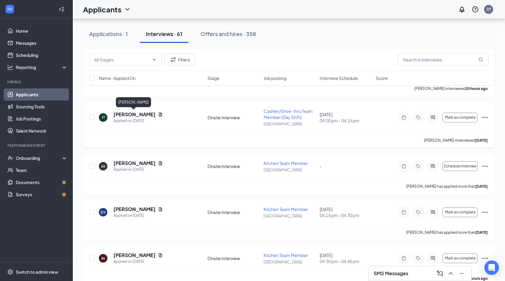
click at [125, 114] on h5 "[PERSON_NAME]" at bounding box center [134, 114] width 42 height 7
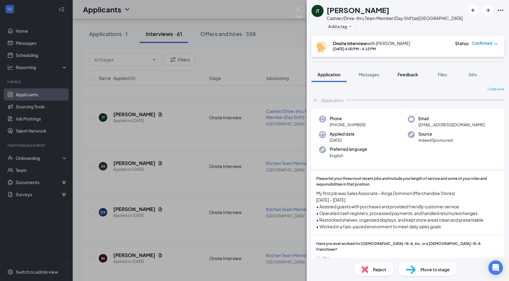
click at [405, 75] on span "Feedback" at bounding box center [408, 74] width 21 height 5
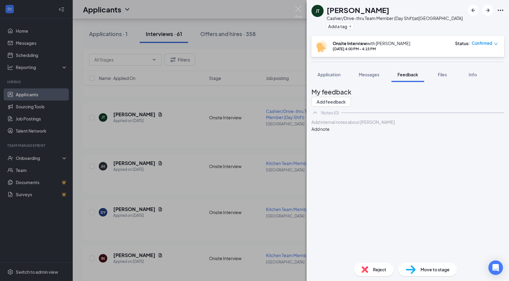
click at [365, 270] on img at bounding box center [365, 269] width 7 height 7
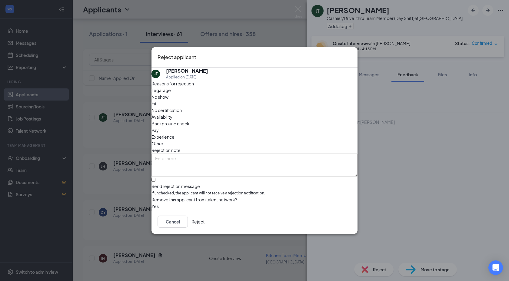
click at [205, 221] on button "Reject" at bounding box center [198, 222] width 13 height 12
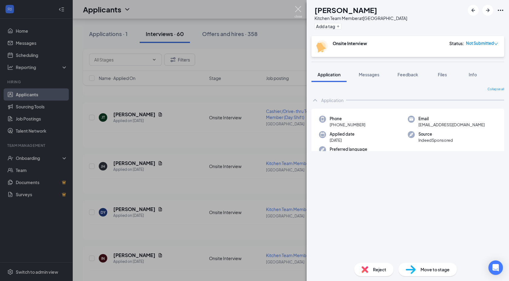
click at [298, 9] on img at bounding box center [299, 12] width 8 height 12
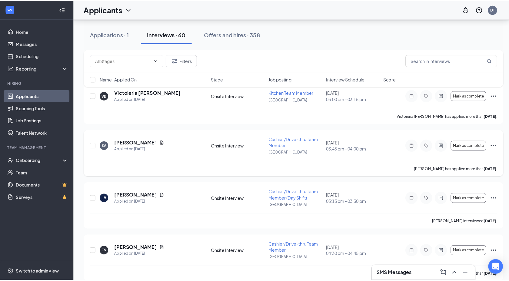
scroll to position [2377, 0]
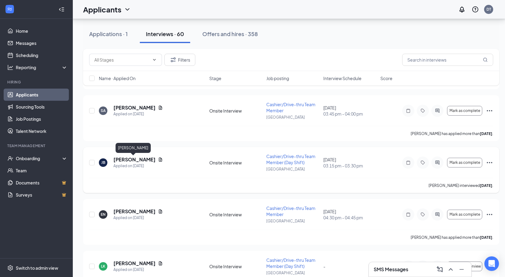
click at [127, 159] on h5 "[PERSON_NAME]" at bounding box center [134, 159] width 42 height 7
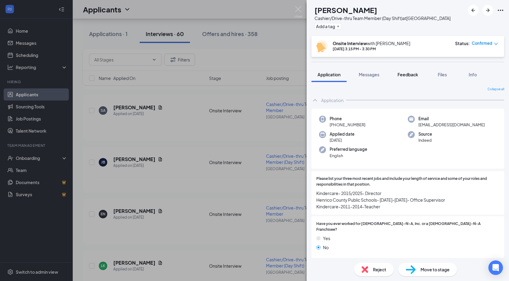
click at [410, 75] on span "Feedback" at bounding box center [408, 74] width 21 height 5
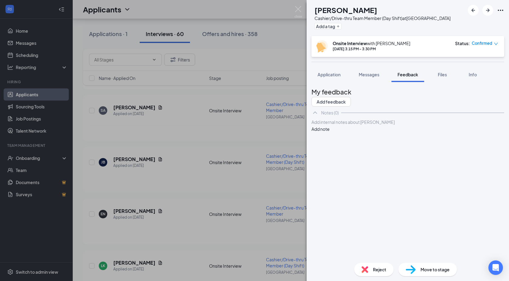
click at [365, 268] on img at bounding box center [365, 269] width 7 height 7
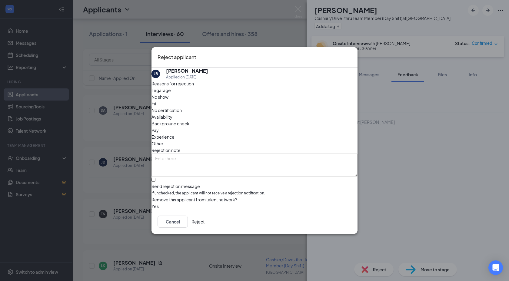
click at [205, 225] on button "Reject" at bounding box center [198, 222] width 13 height 12
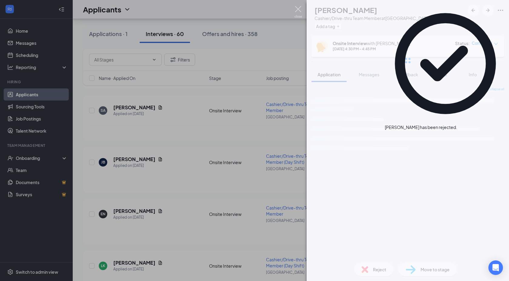
click at [297, 8] on img at bounding box center [299, 12] width 8 height 12
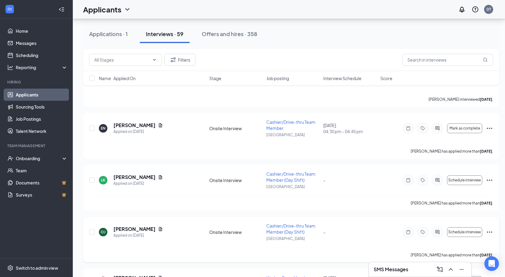
scroll to position [2476, 0]
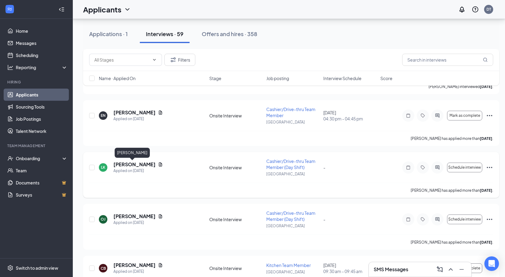
click at [135, 164] on h5 "[PERSON_NAME]" at bounding box center [134, 164] width 42 height 7
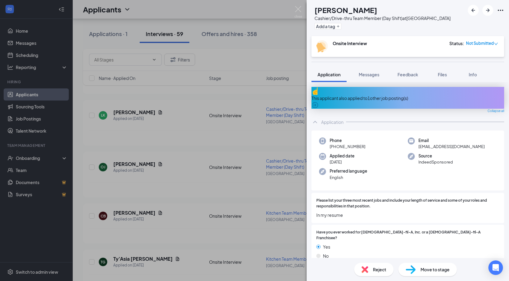
click at [365, 268] on img at bounding box center [365, 269] width 7 height 7
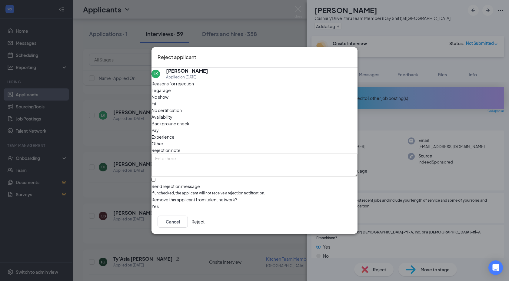
click at [205, 226] on button "Reject" at bounding box center [198, 222] width 13 height 12
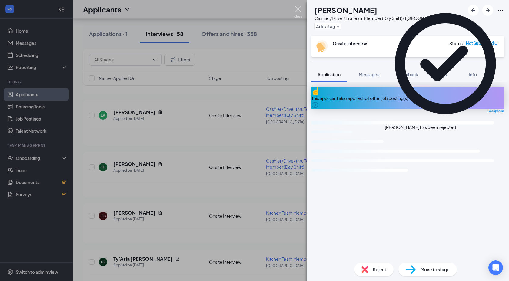
click at [296, 9] on img at bounding box center [299, 12] width 8 height 12
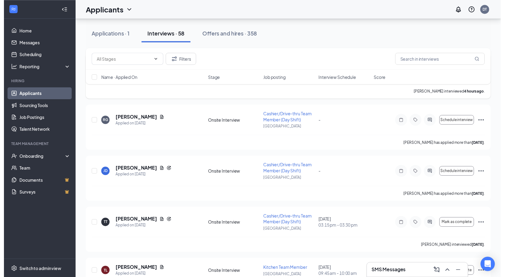
scroll to position [4627, 0]
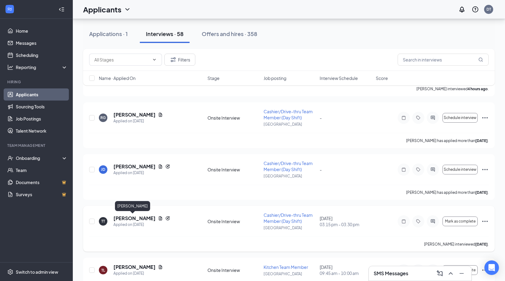
click at [129, 218] on h5 "[PERSON_NAME]" at bounding box center [134, 218] width 42 height 7
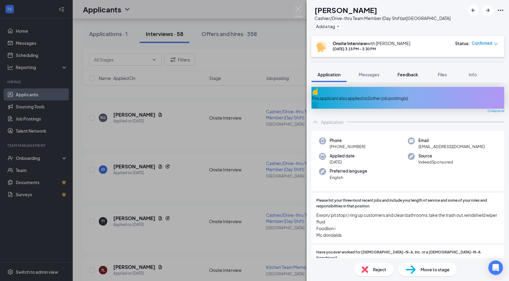
click at [408, 73] on span "Feedback" at bounding box center [408, 74] width 21 height 5
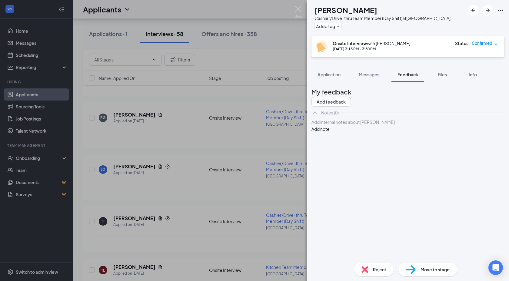
click at [367, 269] on img at bounding box center [365, 269] width 7 height 7
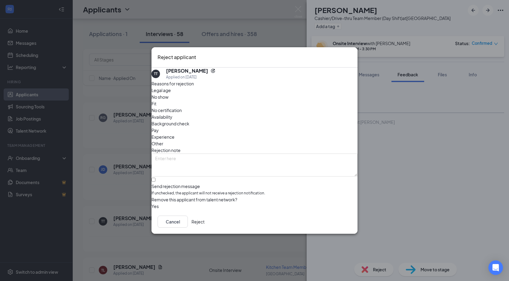
click at [205, 222] on button "Reject" at bounding box center [198, 222] width 13 height 12
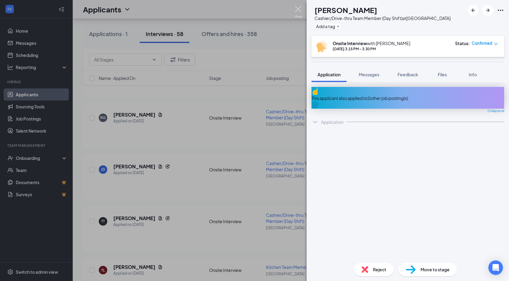
click at [298, 8] on img at bounding box center [299, 12] width 8 height 12
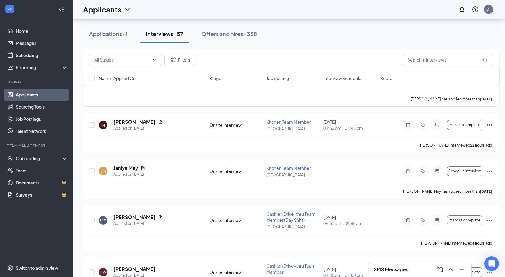
scroll to position [4920, 0]
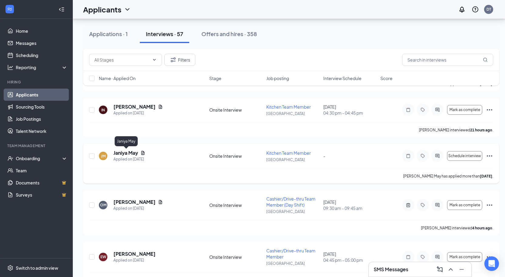
click at [125, 152] on h5 "Janiya May" at bounding box center [125, 152] width 25 height 7
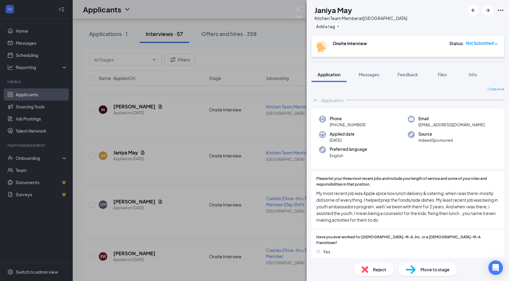
click at [365, 270] on img at bounding box center [365, 269] width 7 height 7
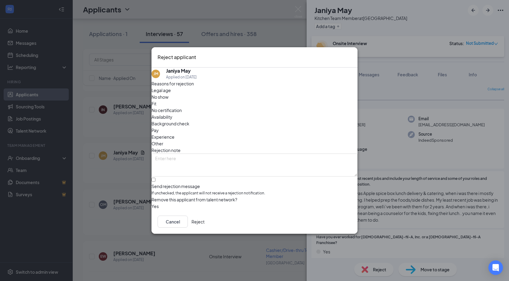
click at [205, 223] on button "Reject" at bounding box center [198, 222] width 13 height 12
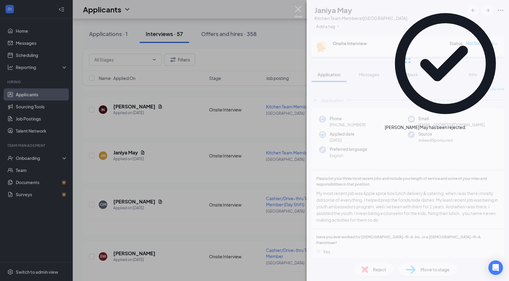
click at [298, 8] on img at bounding box center [299, 12] width 8 height 12
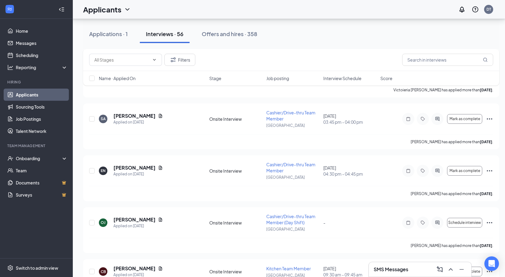
scroll to position [5156, 0]
click at [132, 218] on h5 "[PERSON_NAME]" at bounding box center [134, 219] width 42 height 7
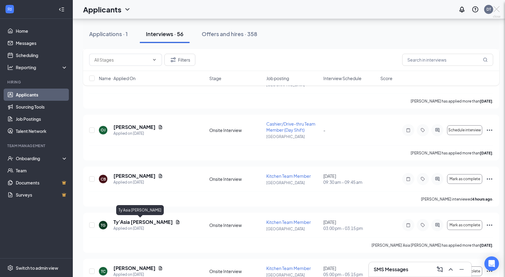
scroll to position [5162, 0]
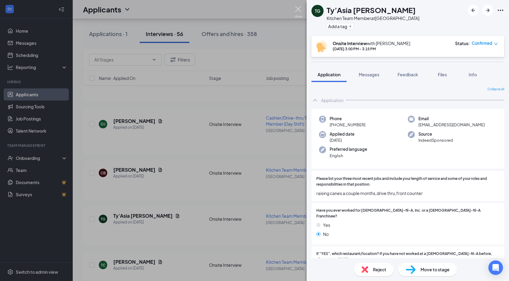
click at [297, 7] on img at bounding box center [299, 12] width 8 height 12
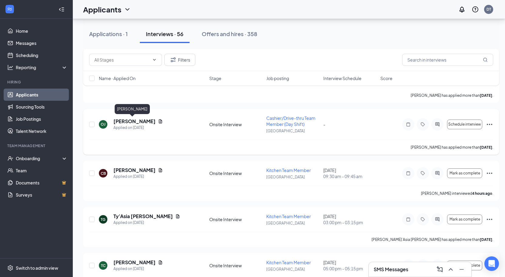
click at [121, 122] on h5 "[PERSON_NAME]" at bounding box center [134, 121] width 42 height 7
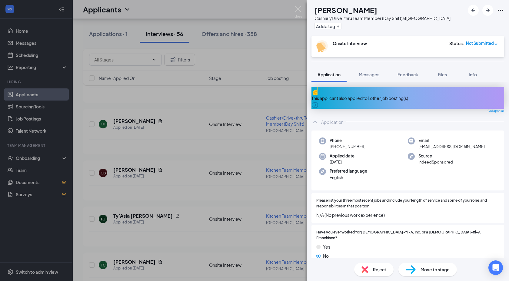
click at [363, 268] on img at bounding box center [365, 269] width 7 height 7
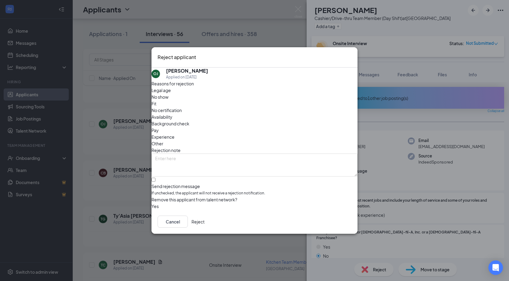
click at [205, 220] on button "Reject" at bounding box center [198, 222] width 13 height 12
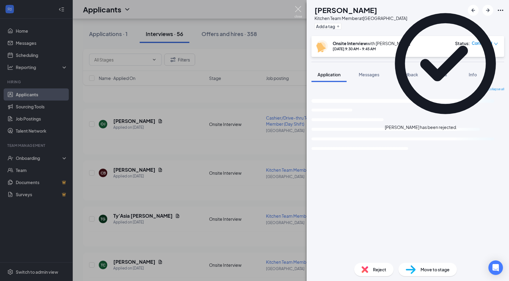
click at [299, 7] on img at bounding box center [299, 12] width 8 height 12
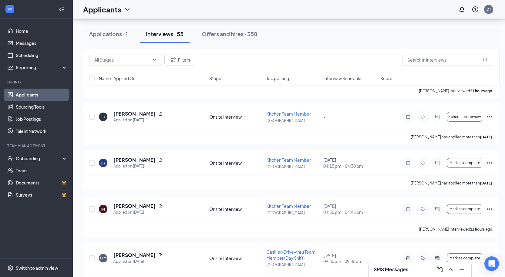
scroll to position [4706, 0]
